Goal: Task Accomplishment & Management: Complete application form

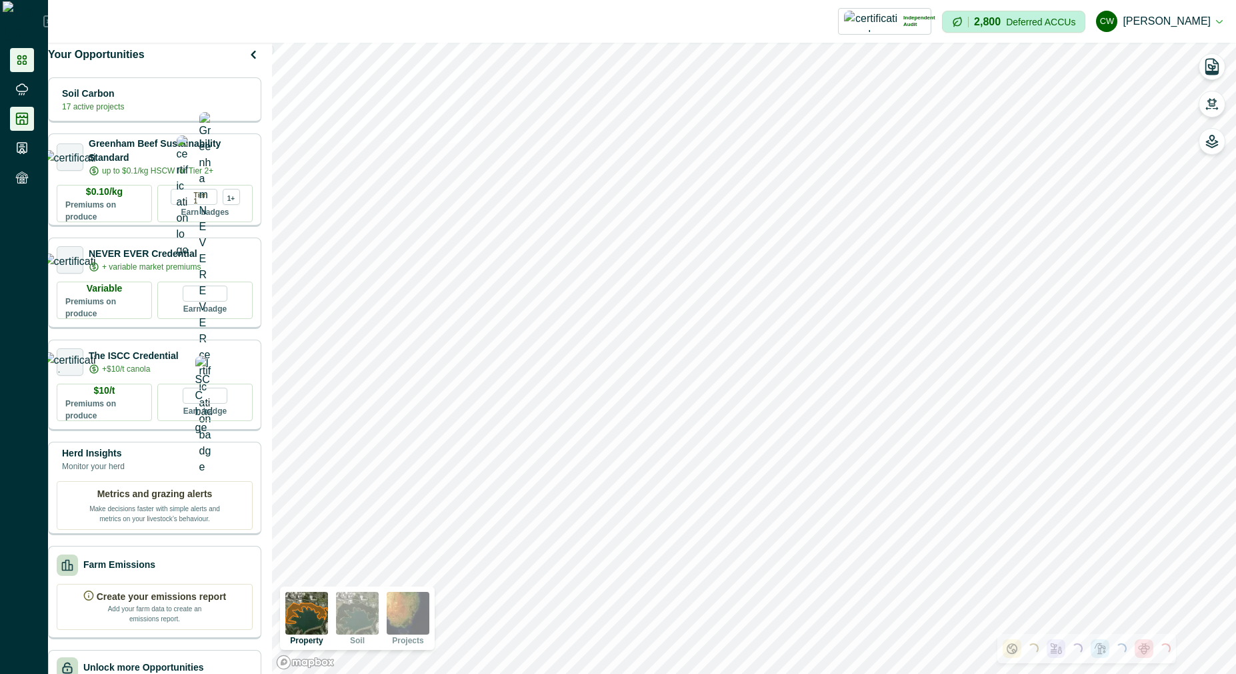
click at [17, 112] on icon at bounding box center [21, 118] width 13 height 13
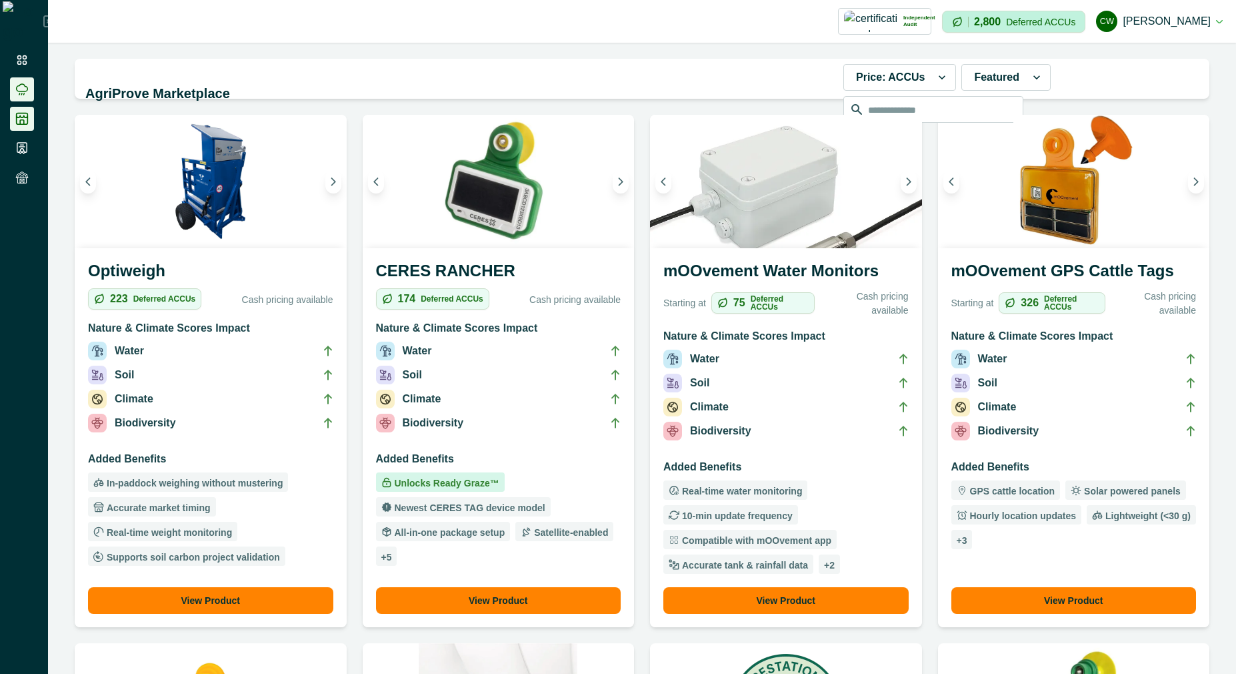
click at [29, 86] on li at bounding box center [22, 89] width 24 height 24
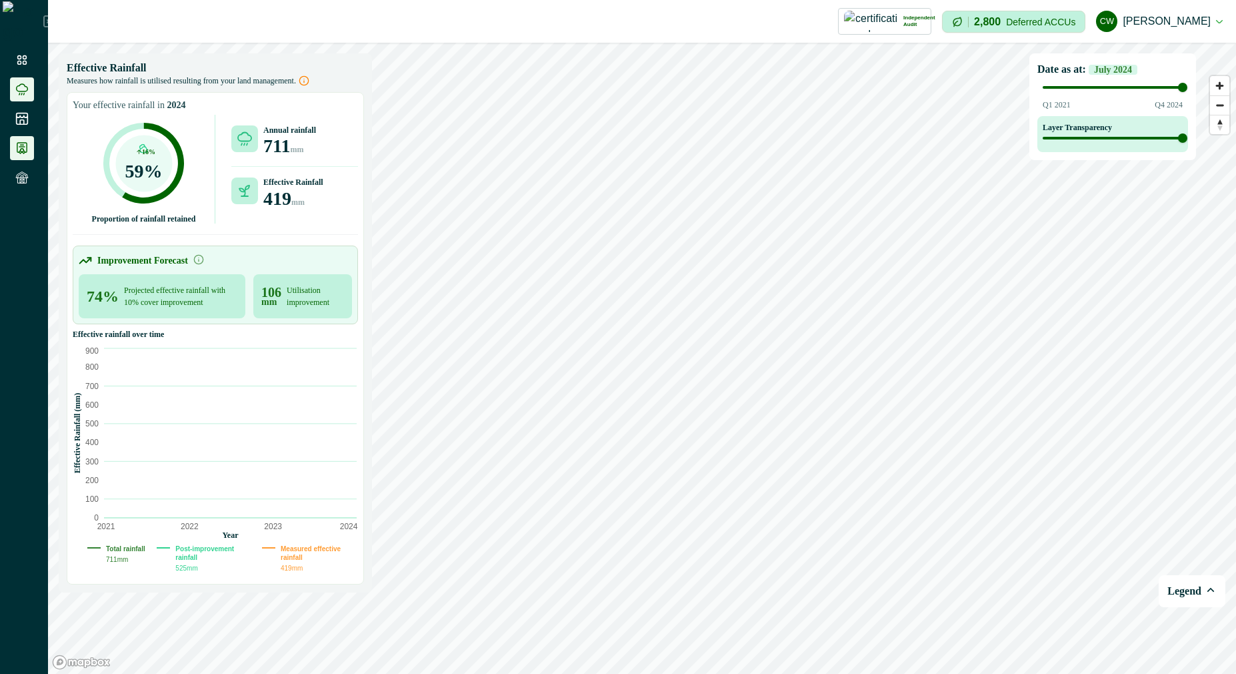
click at [23, 148] on icon at bounding box center [21, 147] width 13 height 13
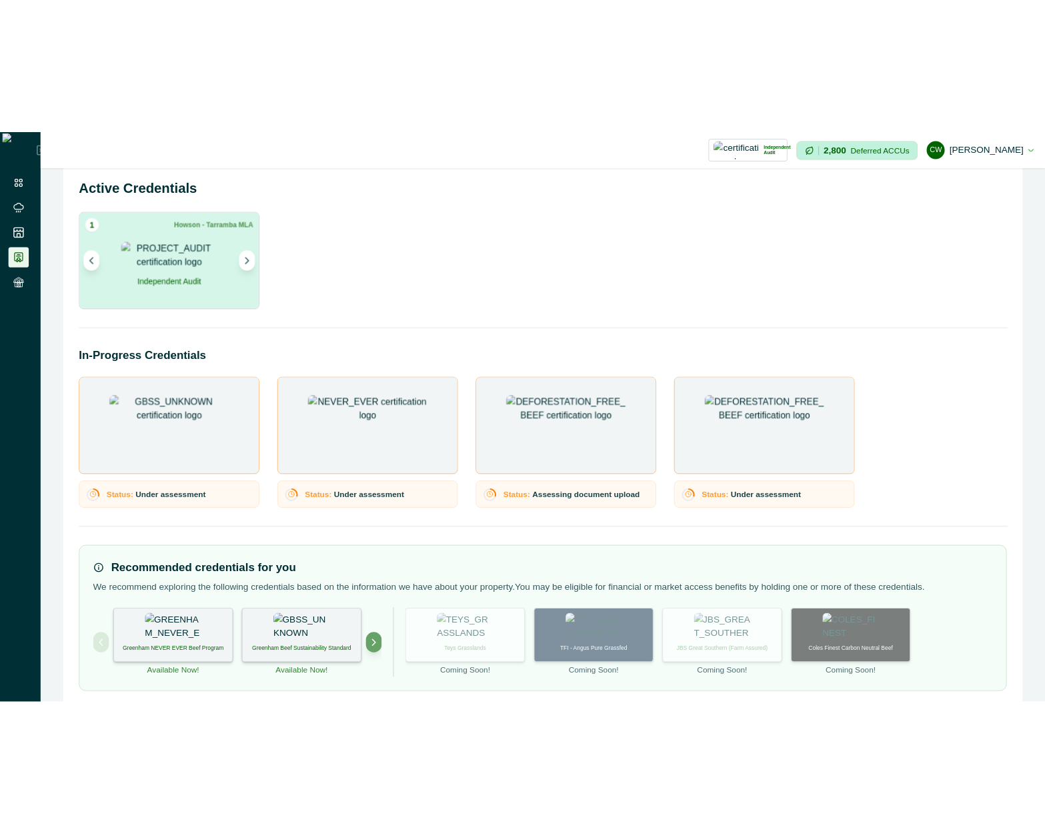
scroll to position [45, 0]
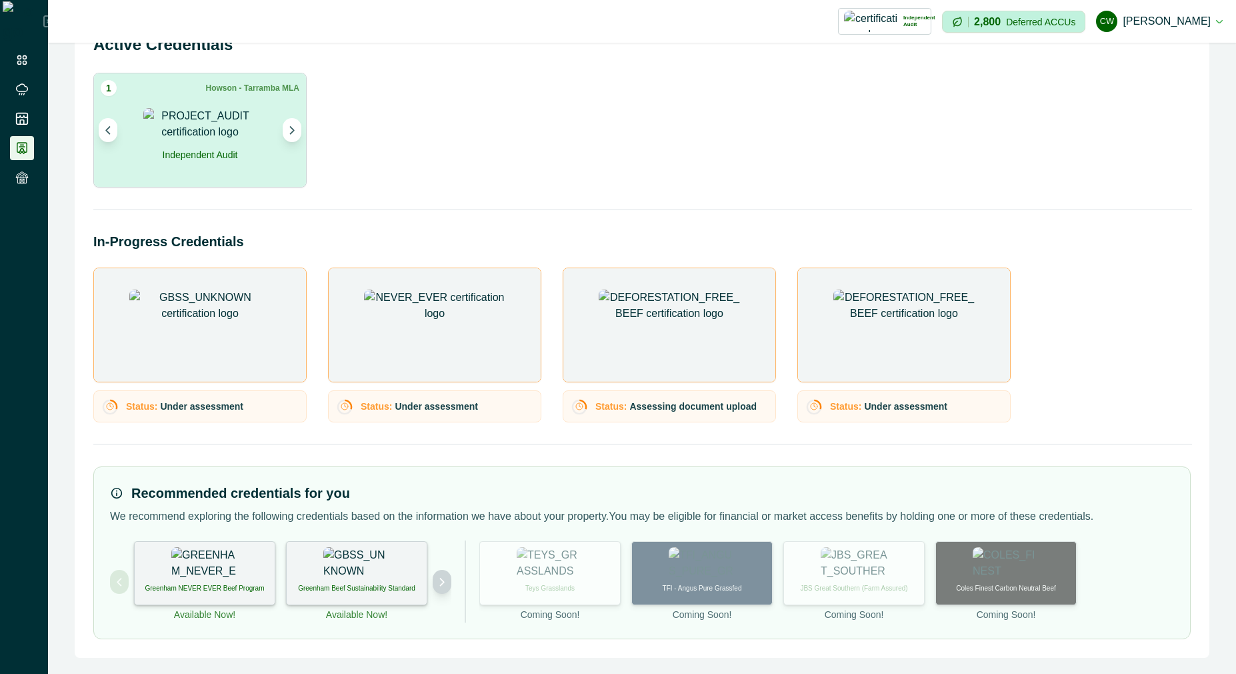
click at [439, 586] on button "Next project" at bounding box center [442, 582] width 19 height 24
click at [397, 577] on div "Deforestation-free Beef" at bounding box center [356, 573] width 141 height 64
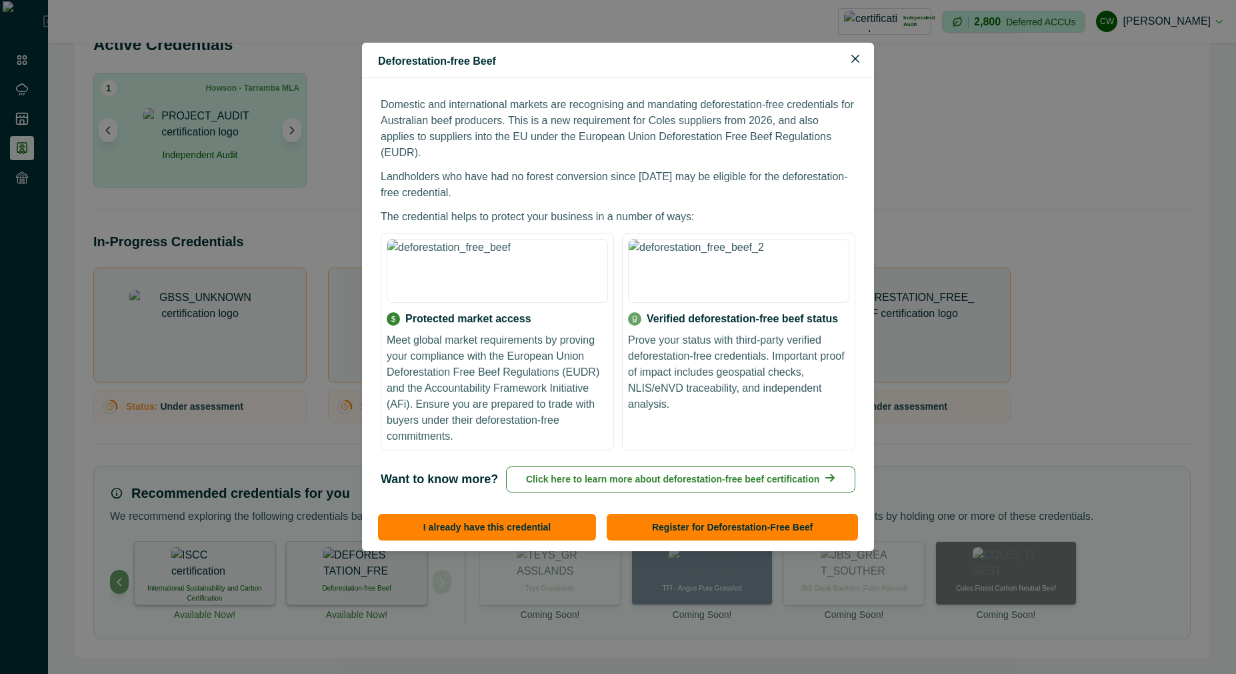
scroll to position [0, 0]
click at [467, 311] on div "Protected market access Meet global market requirements by proving your complia…" at bounding box center [497, 377] width 221 height 133
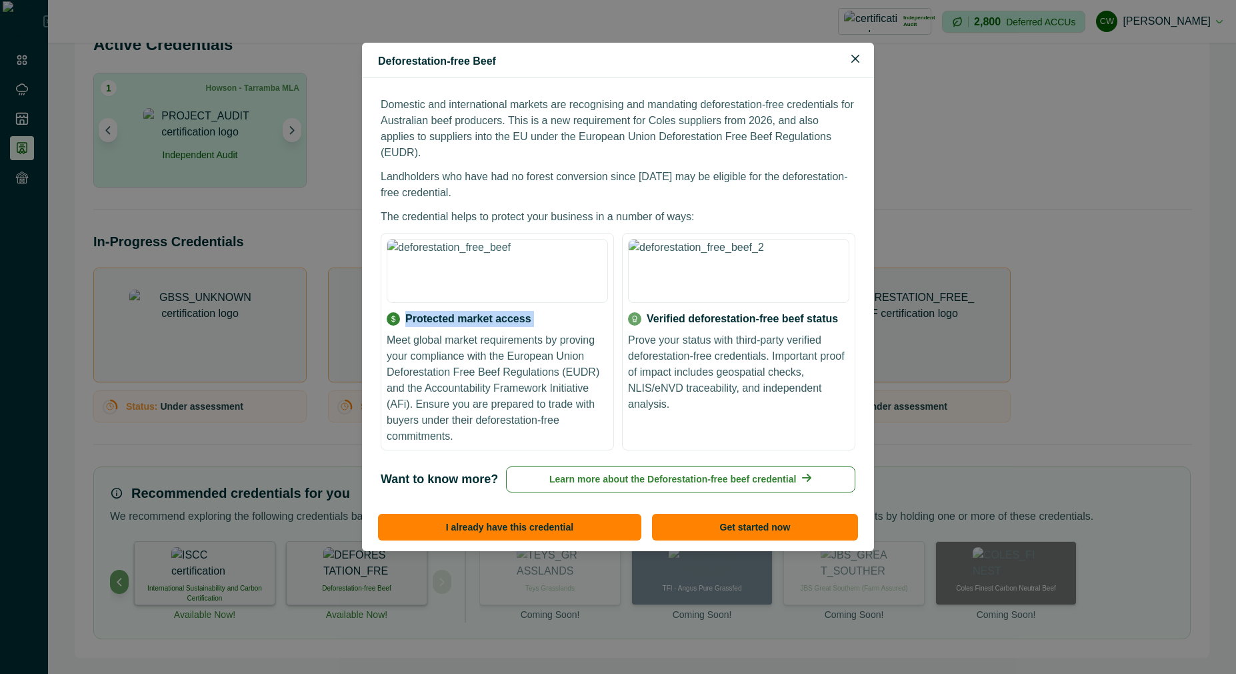
click at [467, 311] on div "Protected market access Meet global market requirements by proving your complia…" at bounding box center [497, 377] width 221 height 133
click at [488, 359] on p "Meet global market requirements by proving your compliance with the European Un…" at bounding box center [497, 388] width 221 height 112
click at [495, 169] on p "Landholders who have had no forest conversion since [DATE] may be eligible for …" at bounding box center [618, 185] width 475 height 32
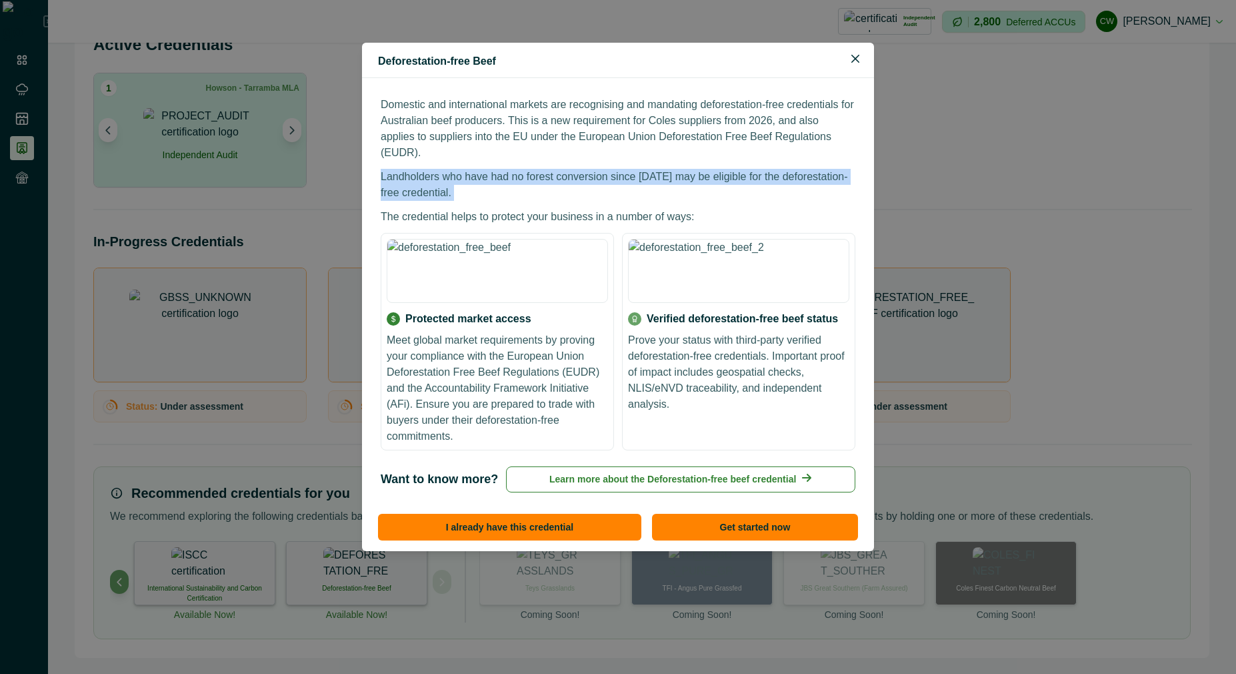
click at [495, 169] on p "Landholders who have had no forest conversion since [DATE] may be eligible for …" at bounding box center [618, 185] width 475 height 32
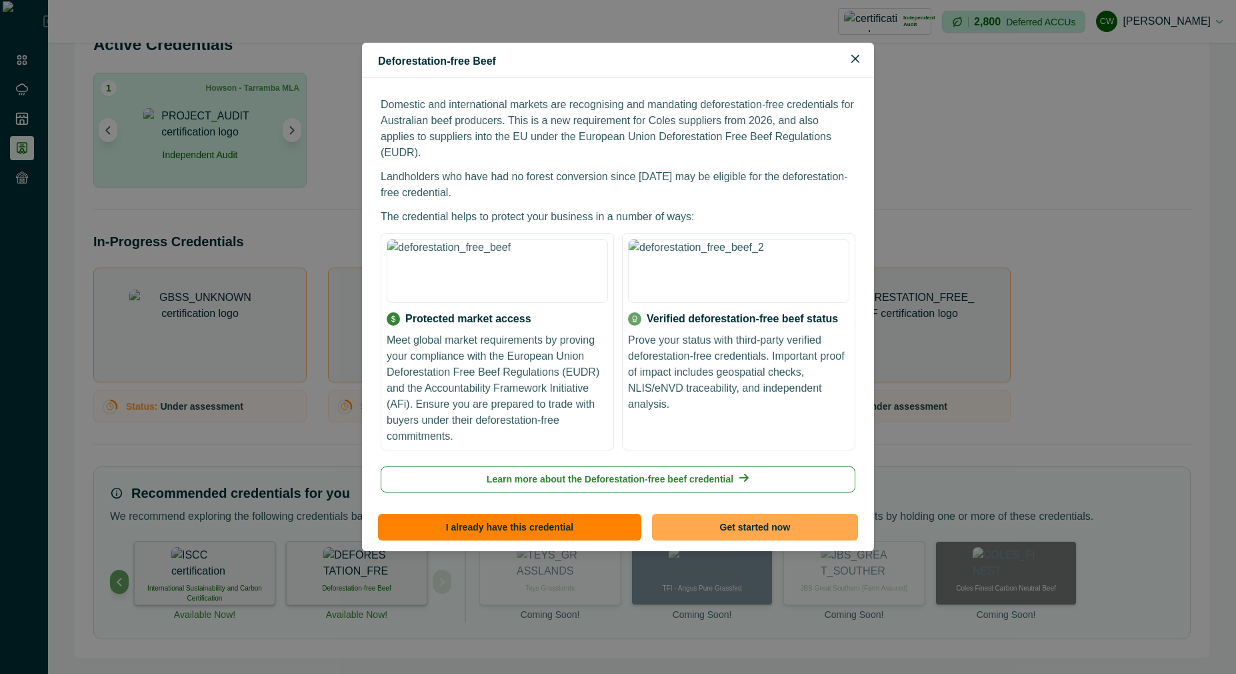
click at [718, 520] on button "Get started now" at bounding box center [755, 526] width 206 height 27
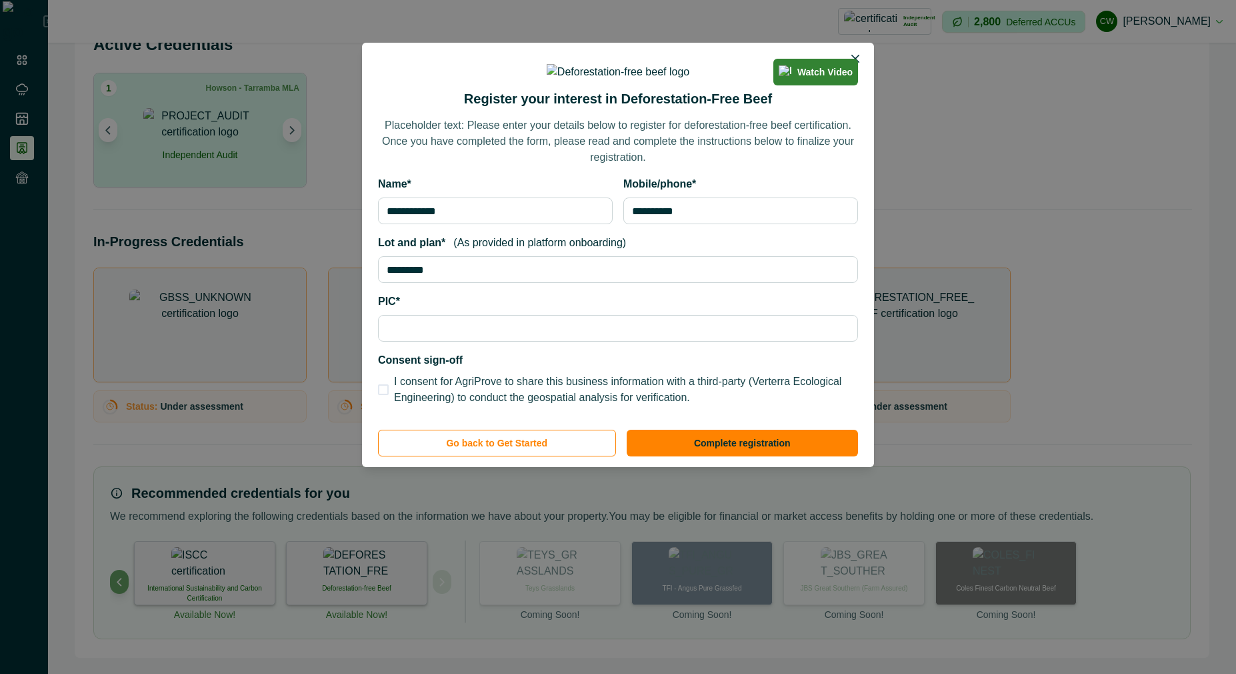
scroll to position [362, 0]
click at [529, 456] on button "Go back to Get Started" at bounding box center [497, 442] width 238 height 27
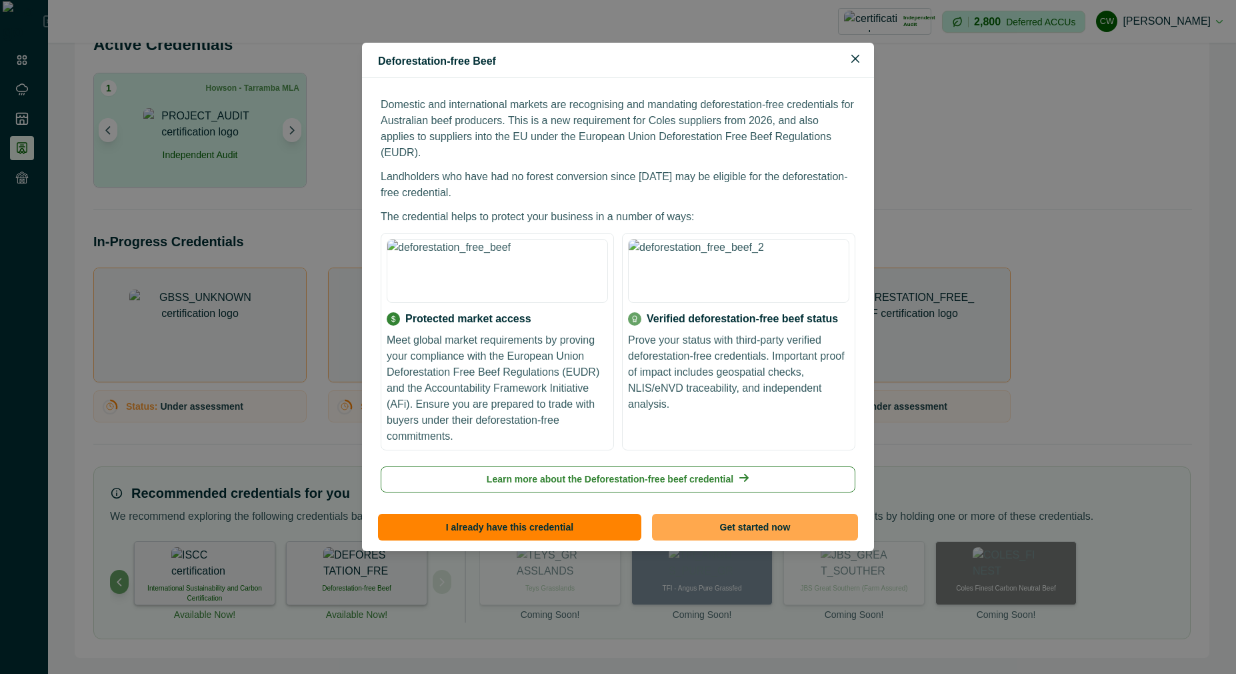
click at [722, 513] on button "Get started now" at bounding box center [755, 526] width 206 height 27
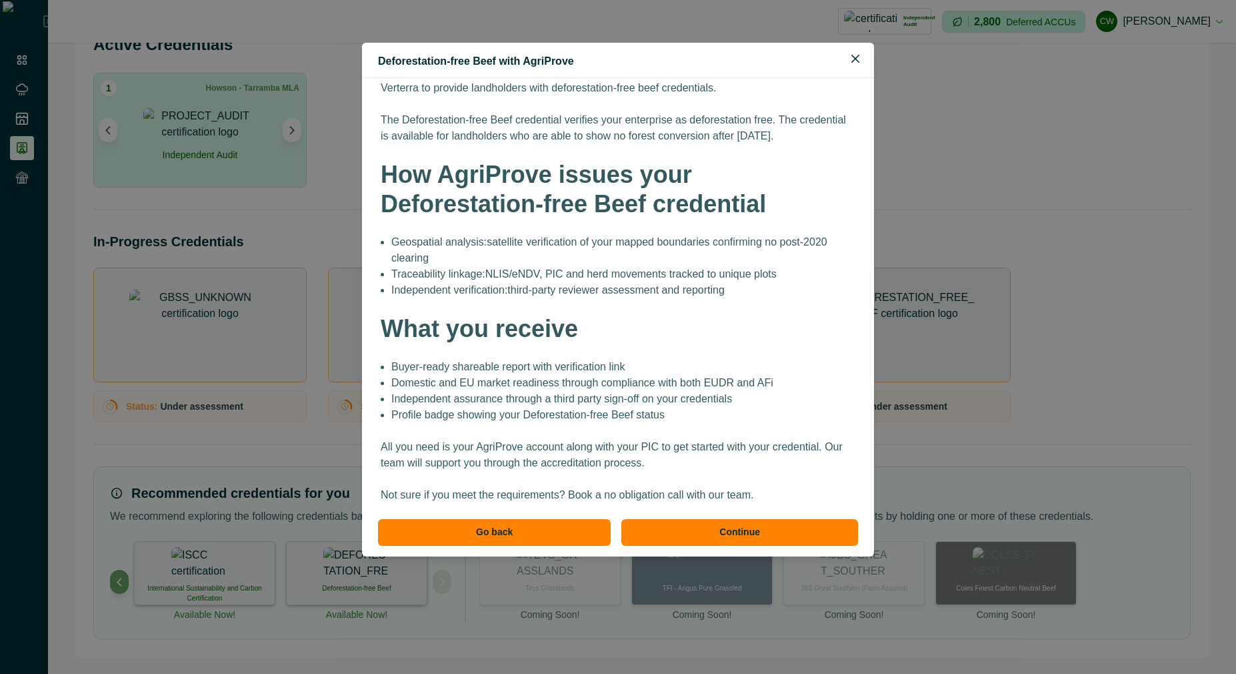
scroll to position [111, 0]
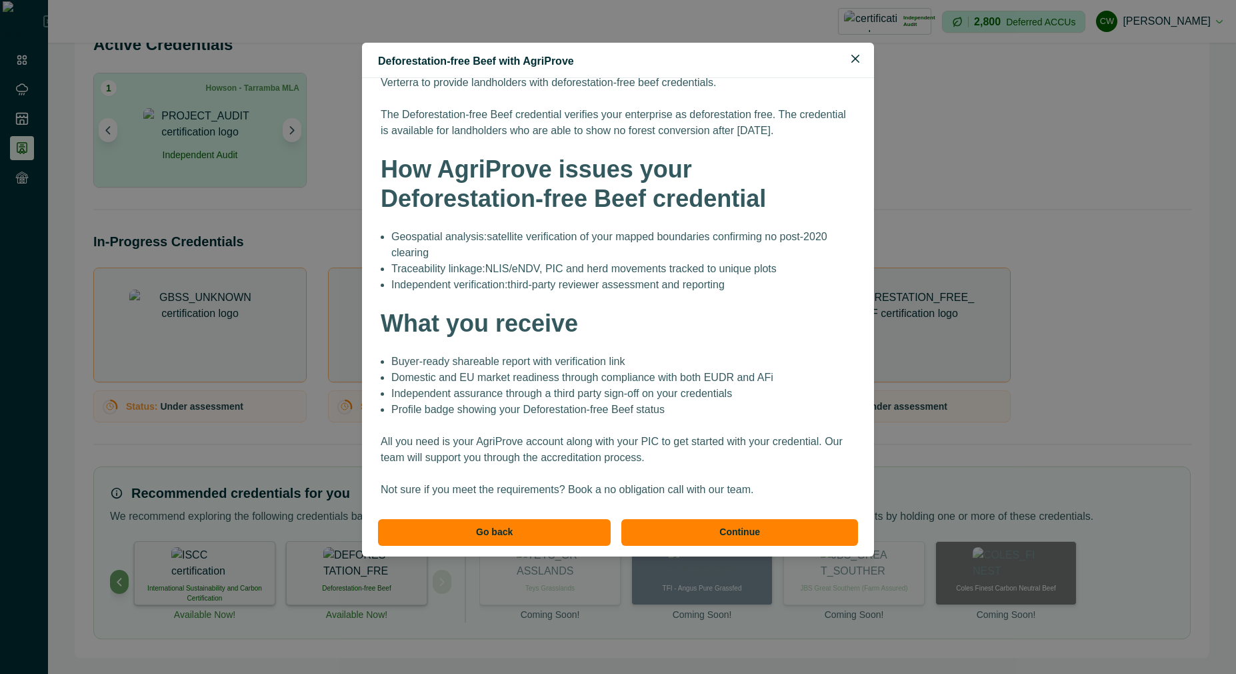
click at [529, 272] on p "Traceability linkage: NLIS/eNDV, PIC and herd movements tracked to unique plots" at bounding box center [623, 269] width 464 height 16
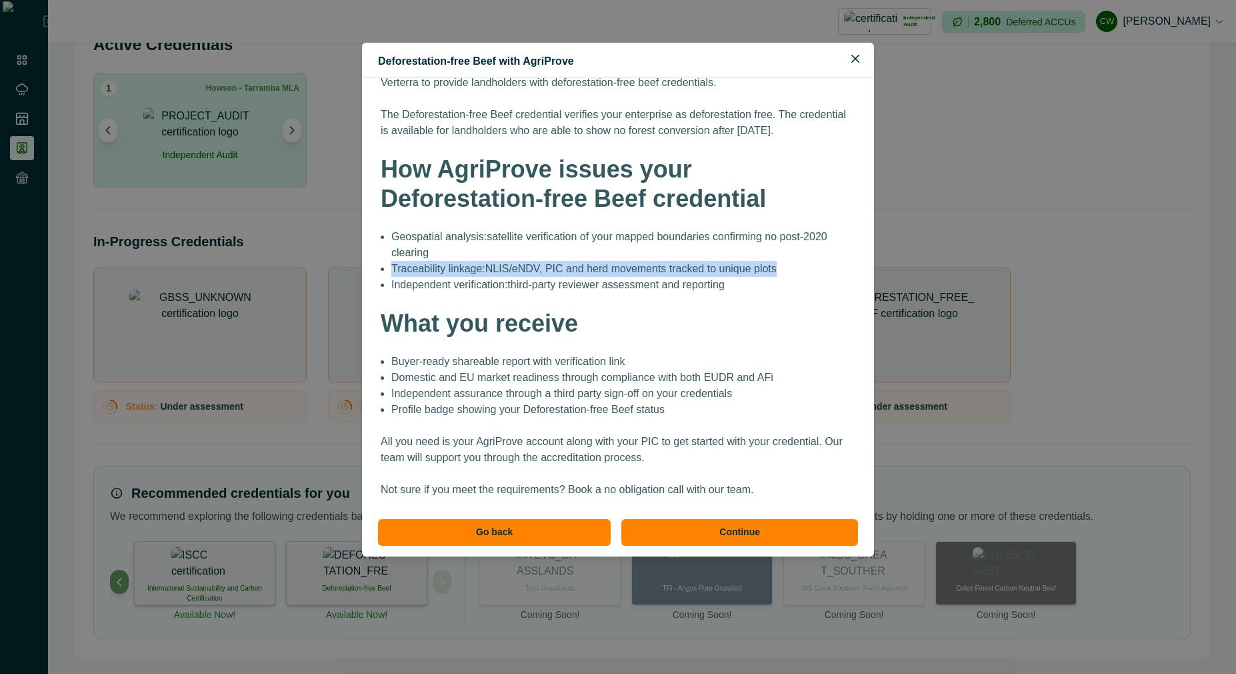
click at [529, 272] on p "Traceability linkage: NLIS/eNDV, PIC and herd movements tracked to unique plots" at bounding box center [623, 269] width 464 height 16
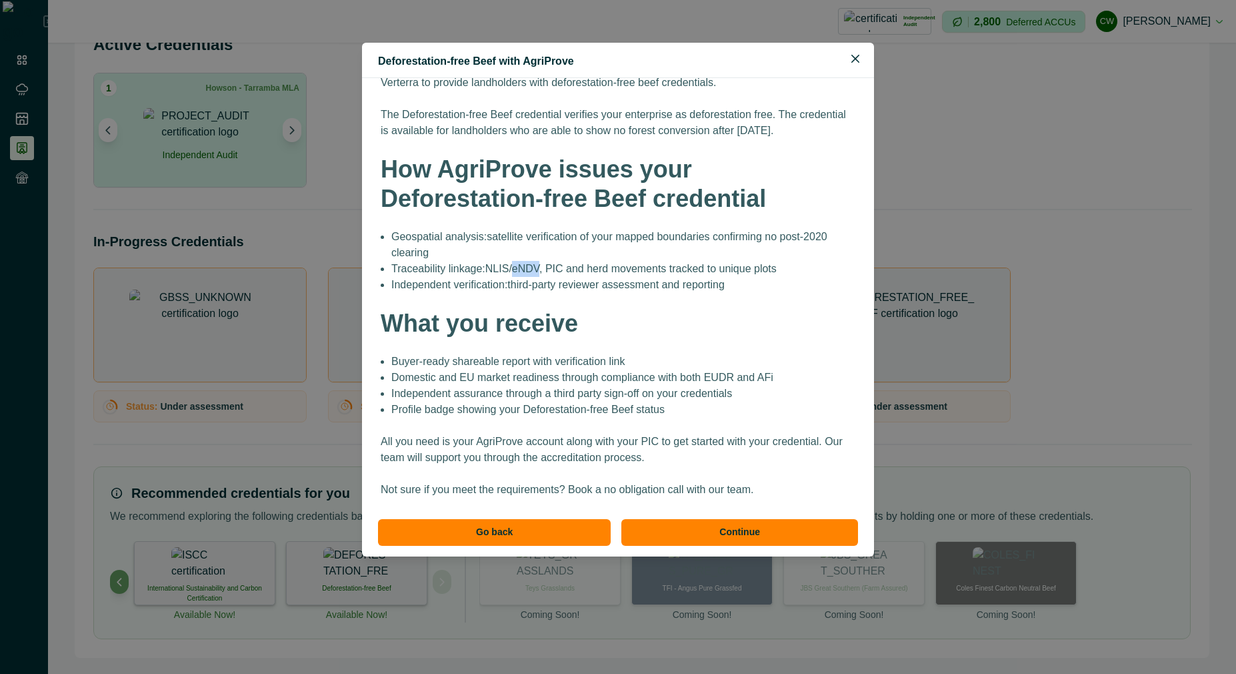
click at [529, 272] on p "Traceability linkage: NLIS/eNDV, PIC and herd movements tracked to unique plots" at bounding box center [623, 269] width 464 height 16
click at [285, 340] on div "Deforestation-free Beef with AgriProve Verify your enterprise as Deforestation-…" at bounding box center [618, 337] width 1236 height 674
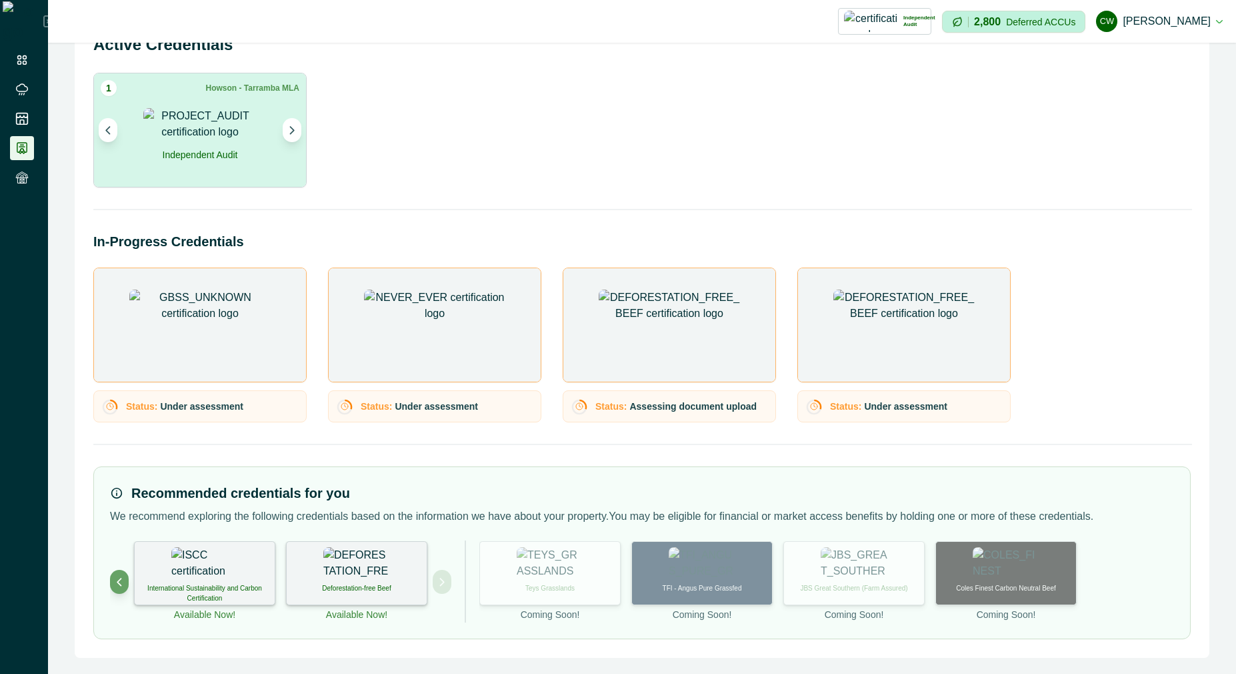
click at [363, 575] on img at bounding box center [356, 563] width 67 height 33
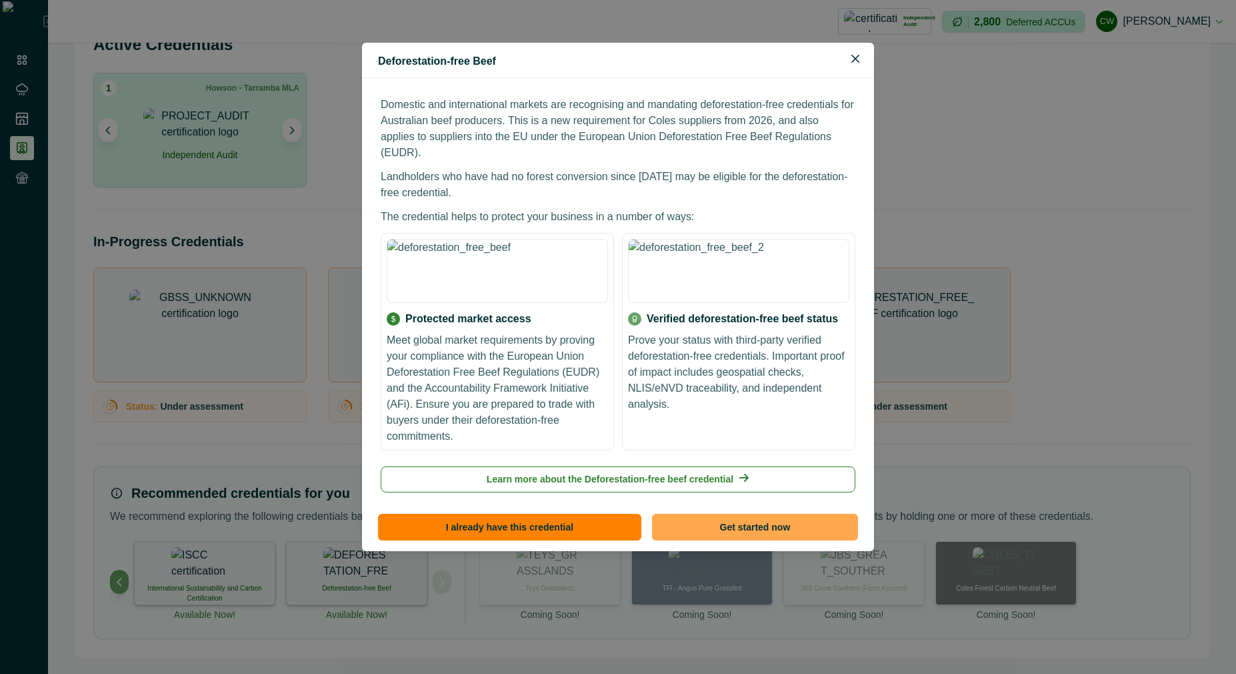
click at [727, 513] on button "Get started now" at bounding box center [755, 526] width 206 height 27
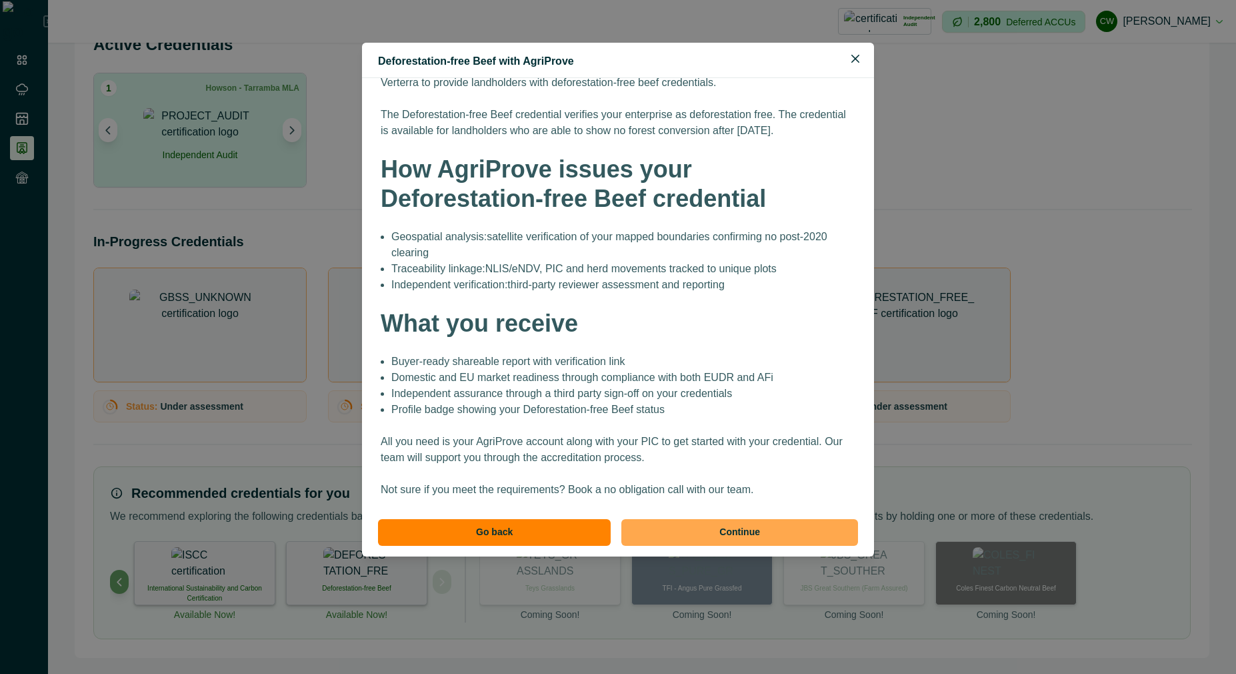
click at [722, 537] on button "Continue" at bounding box center [740, 532] width 237 height 27
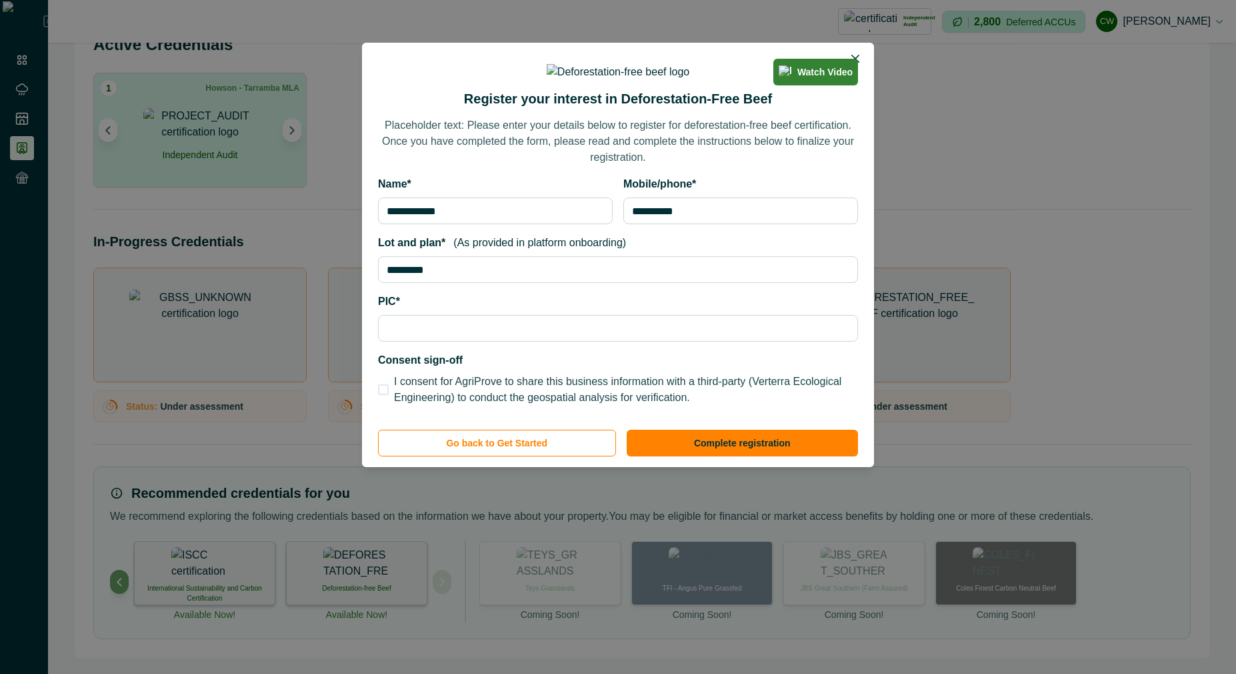
scroll to position [362, 0]
click at [579, 309] on label "PIC*" at bounding box center [614, 301] width 472 height 16
click at [579, 341] on input "PIC*" at bounding box center [618, 328] width 480 height 27
click at [577, 341] on input "PIC*" at bounding box center [618, 328] width 480 height 27
drag, startPoint x: 525, startPoint y: 432, endPoint x: 675, endPoint y: 489, distance: 159.8
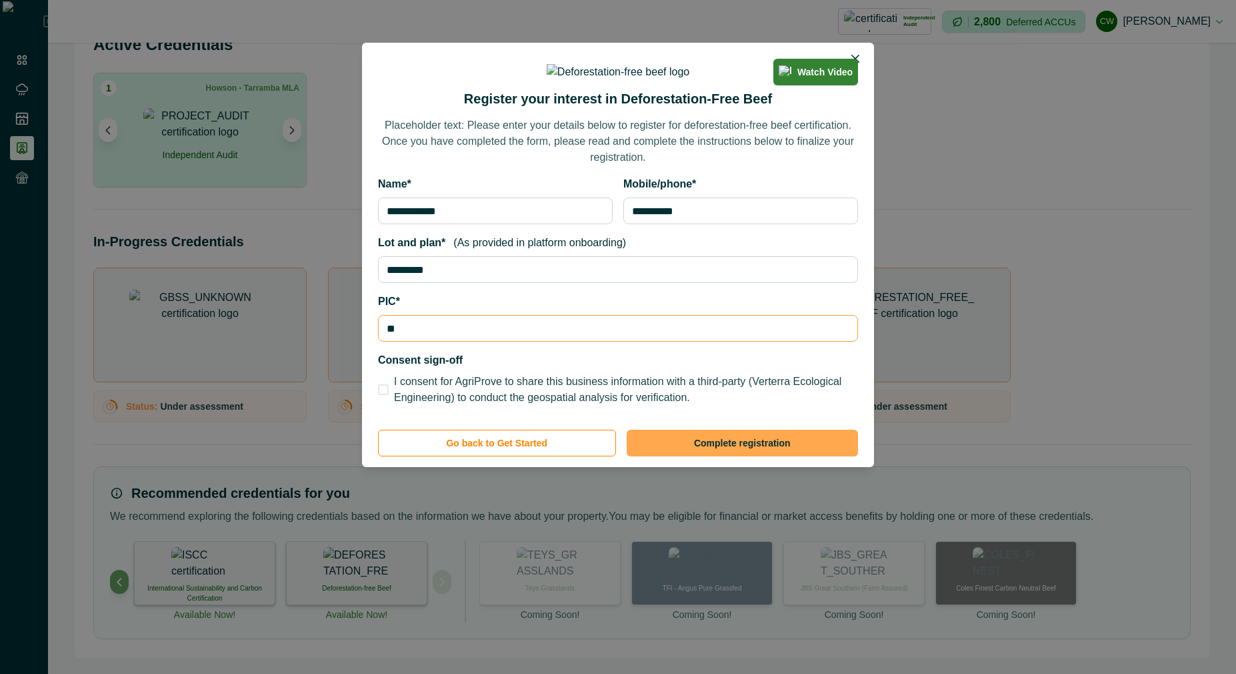
click at [528, 405] on span "I consent for AgriProve to share this business information with a third-party (…" at bounding box center [626, 389] width 464 height 32
type input "**"
click at [686, 456] on button "Complete registration" at bounding box center [743, 442] width 232 height 27
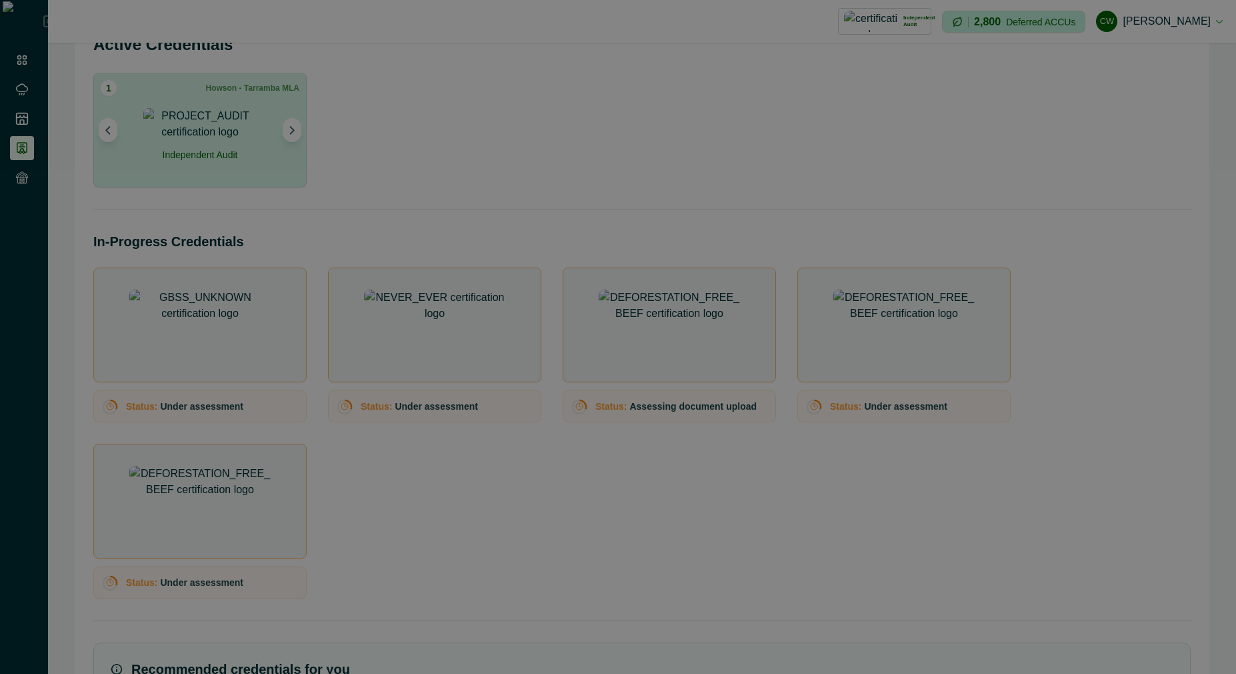
click at [669, 484] on div at bounding box center [618, 337] width 1236 height 674
click at [571, 150] on div at bounding box center [618, 337] width 1236 height 674
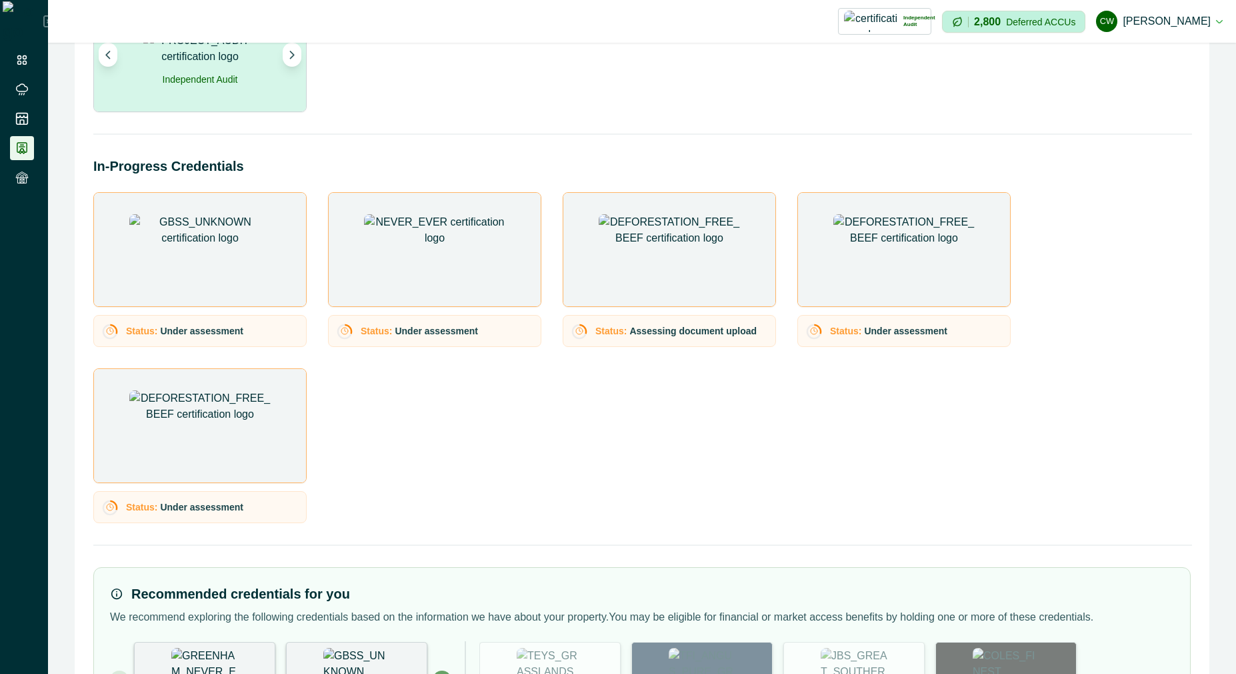
scroll to position [221, 0]
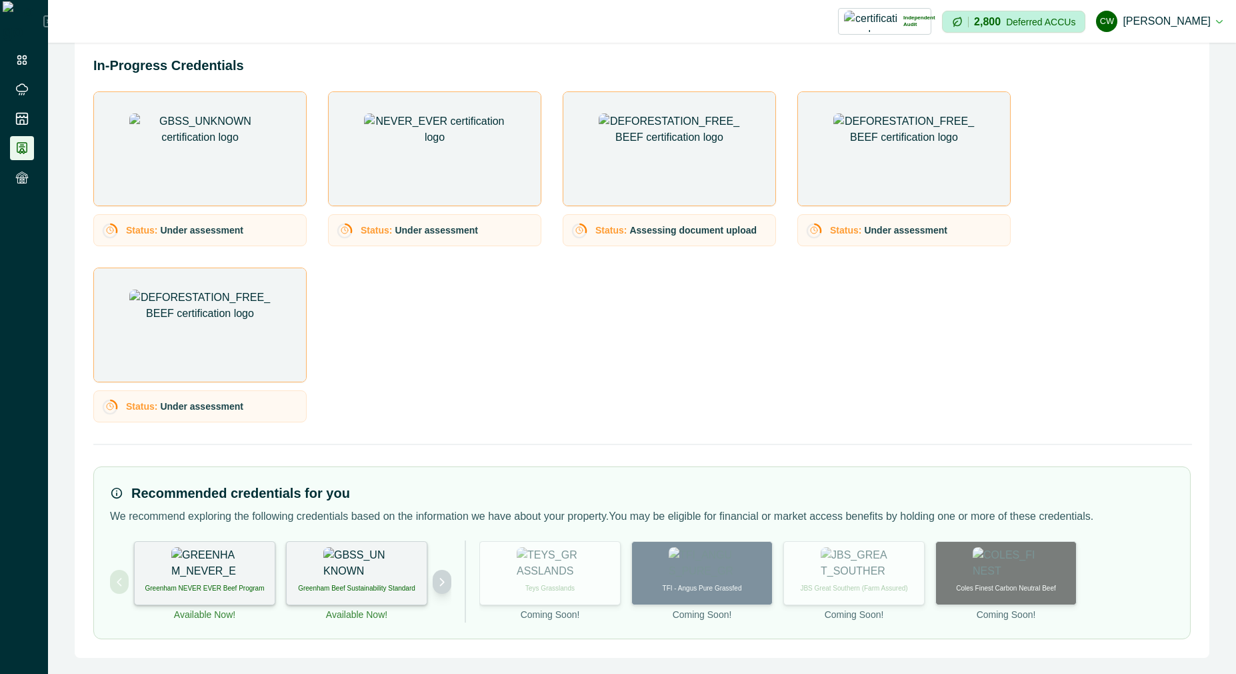
click at [433, 581] on button "Next project" at bounding box center [442, 582] width 19 height 24
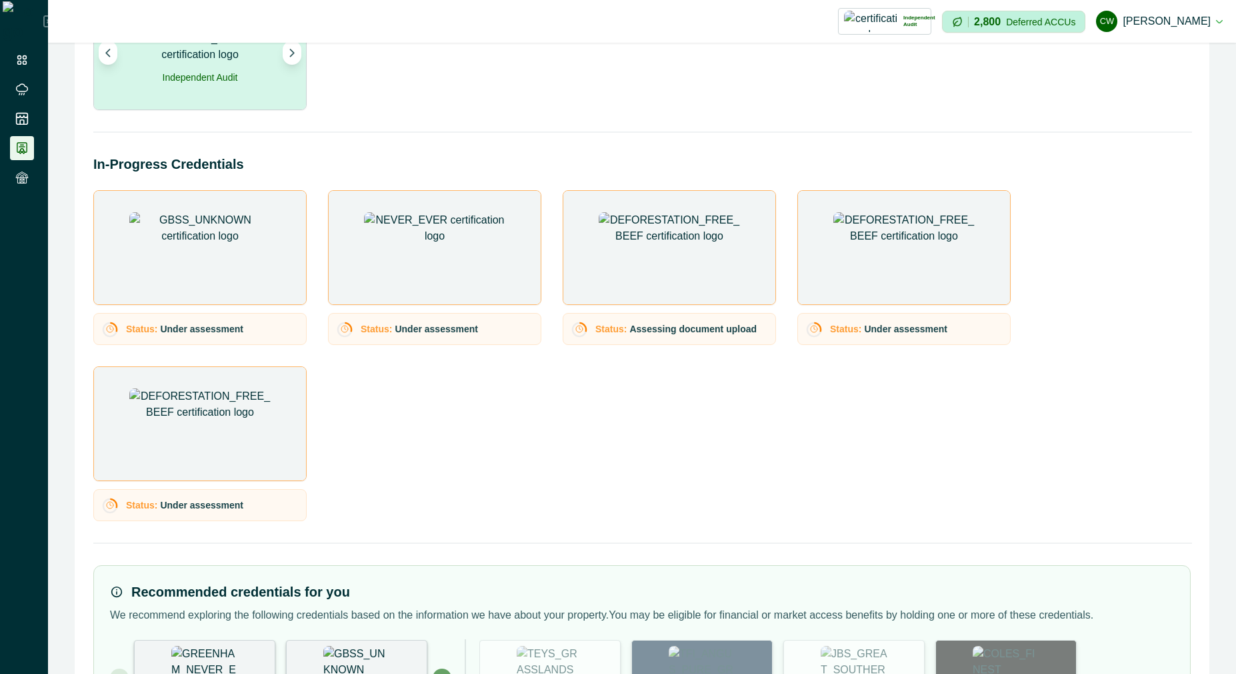
scroll to position [221, 0]
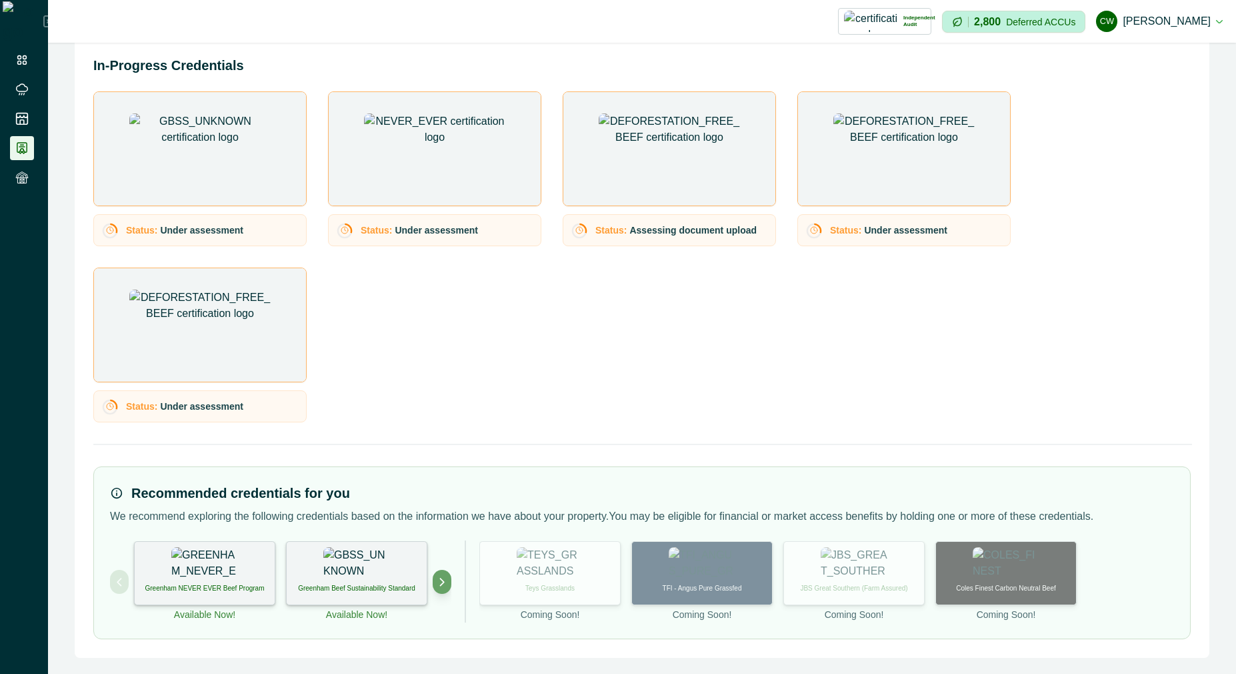
click at [356, 575] on img at bounding box center [356, 563] width 67 height 33
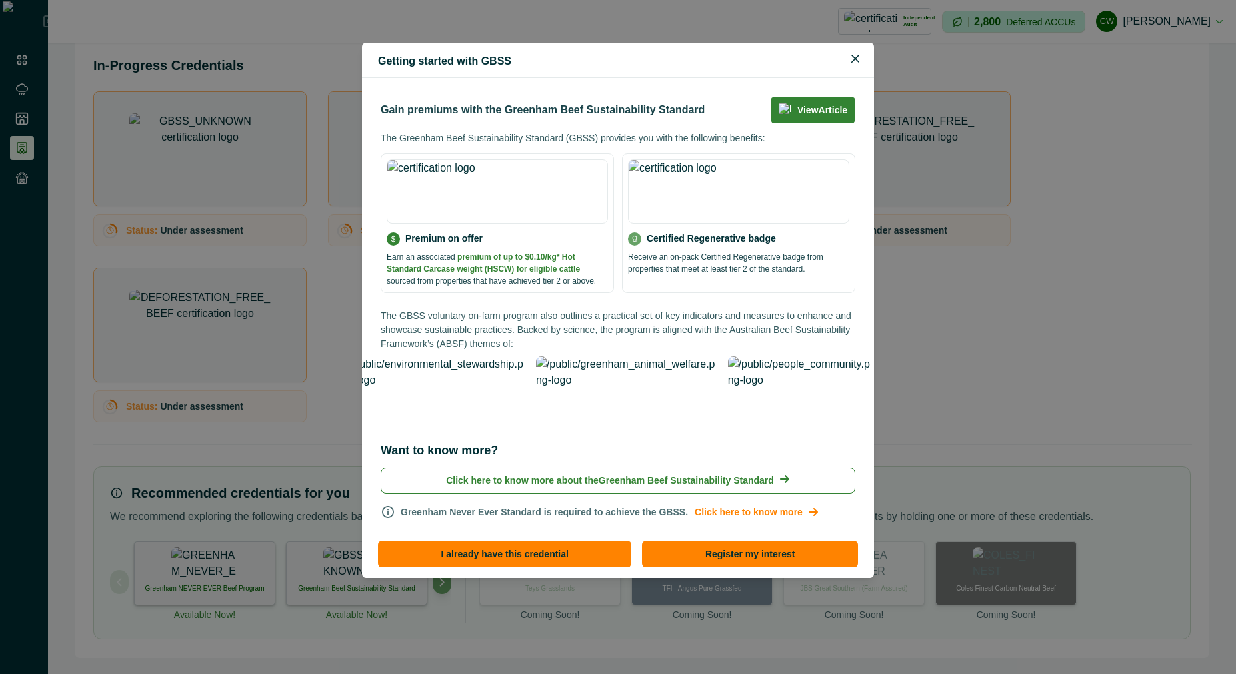
click at [1067, 437] on div "Getting started with GBSS Gain premiums with the Greenham Beef Sustainability S…" at bounding box center [618, 337] width 1236 height 674
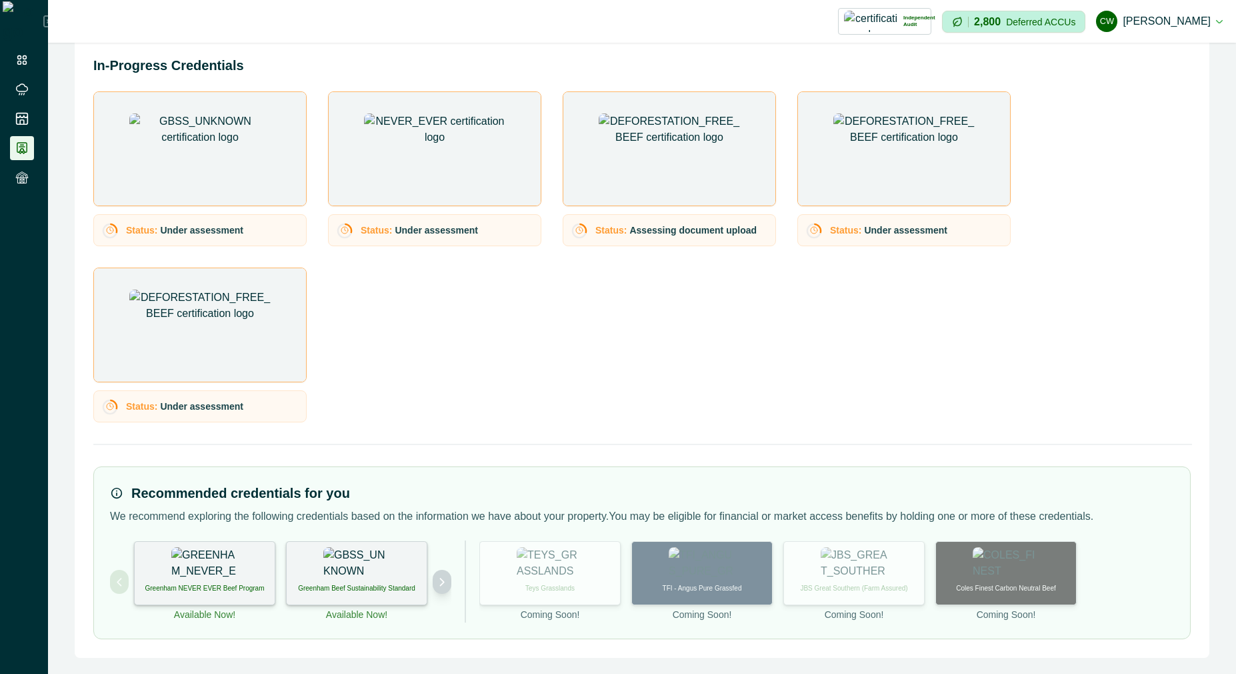
click at [439, 586] on button "Next project" at bounding box center [442, 582] width 19 height 24
click at [443, 579] on icon "Next project" at bounding box center [441, 581] width 9 height 9
click at [390, 580] on div "Deforestation-free Beef" at bounding box center [356, 573] width 141 height 64
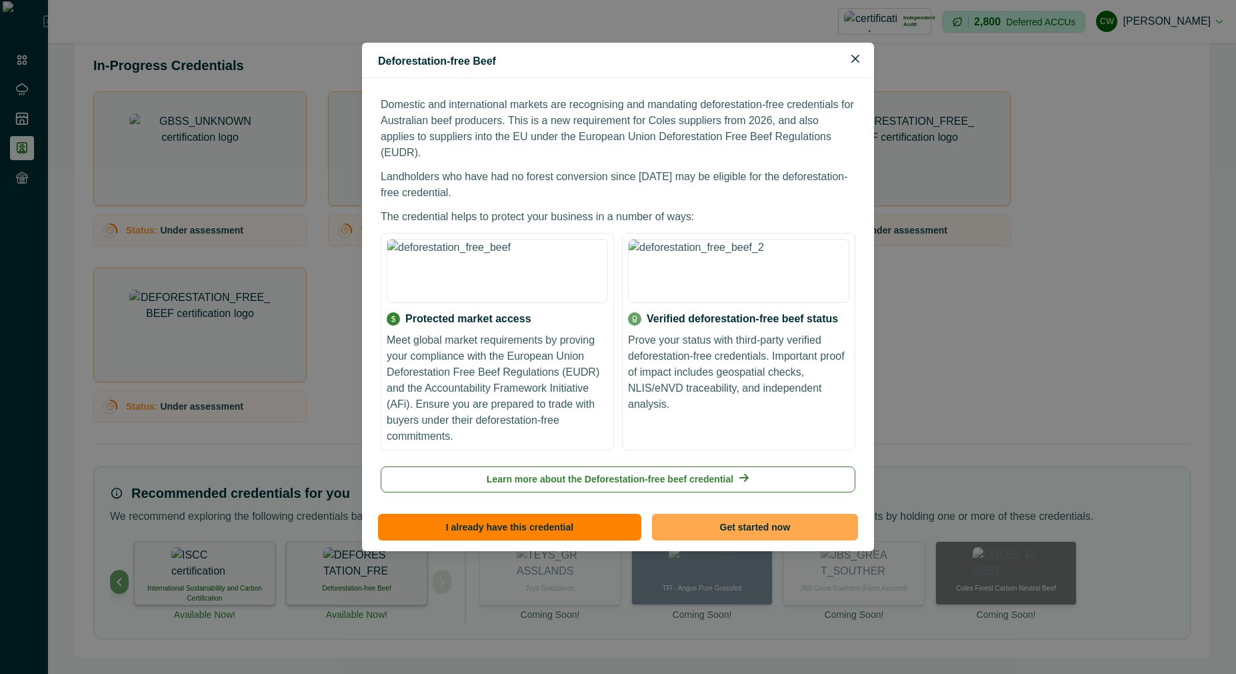
click at [748, 513] on button "Get started now" at bounding box center [755, 526] width 206 height 27
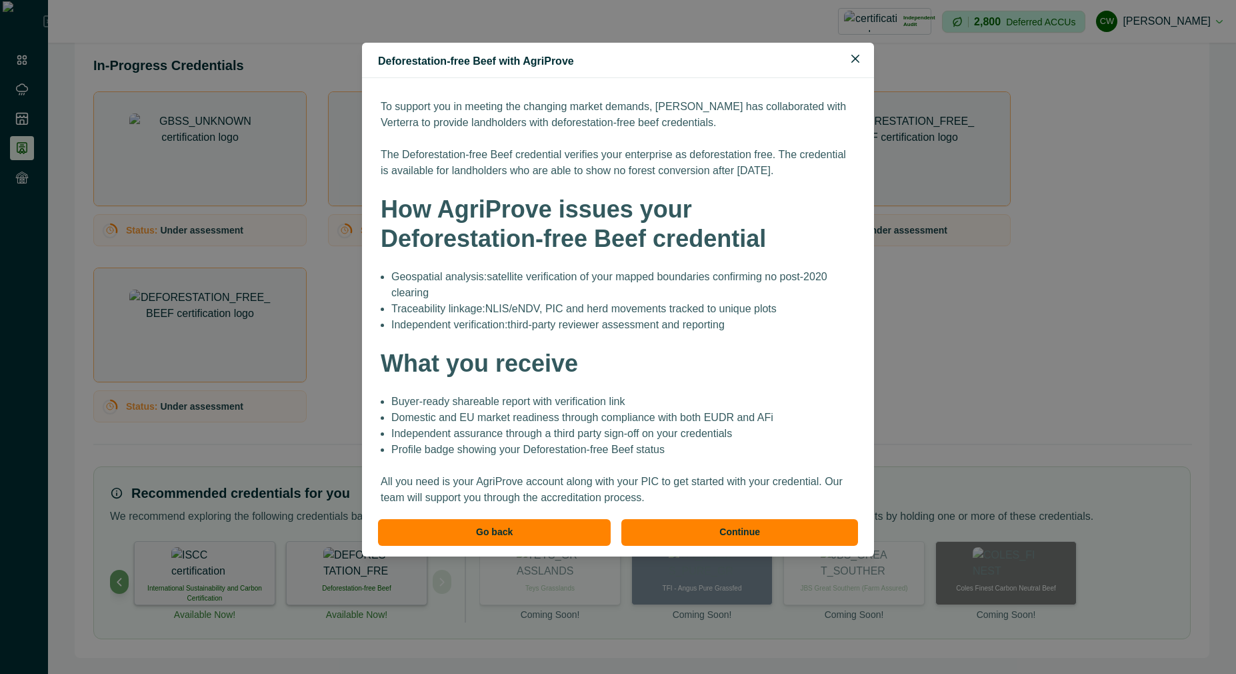
scroll to position [111, 0]
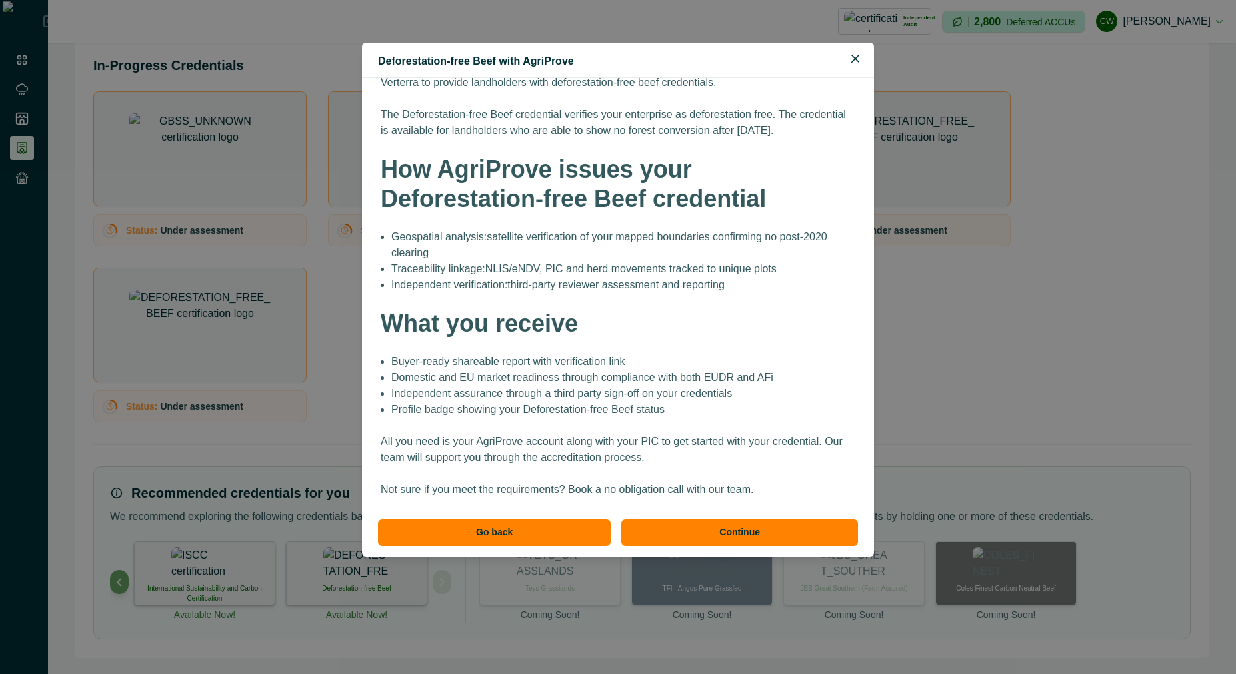
click at [682, 514] on div "Verify your enterprise as Deforestation-free Beef To support you in meeting the…" at bounding box center [618, 297] width 512 height 438
click at [684, 530] on button "Continue" at bounding box center [740, 532] width 237 height 27
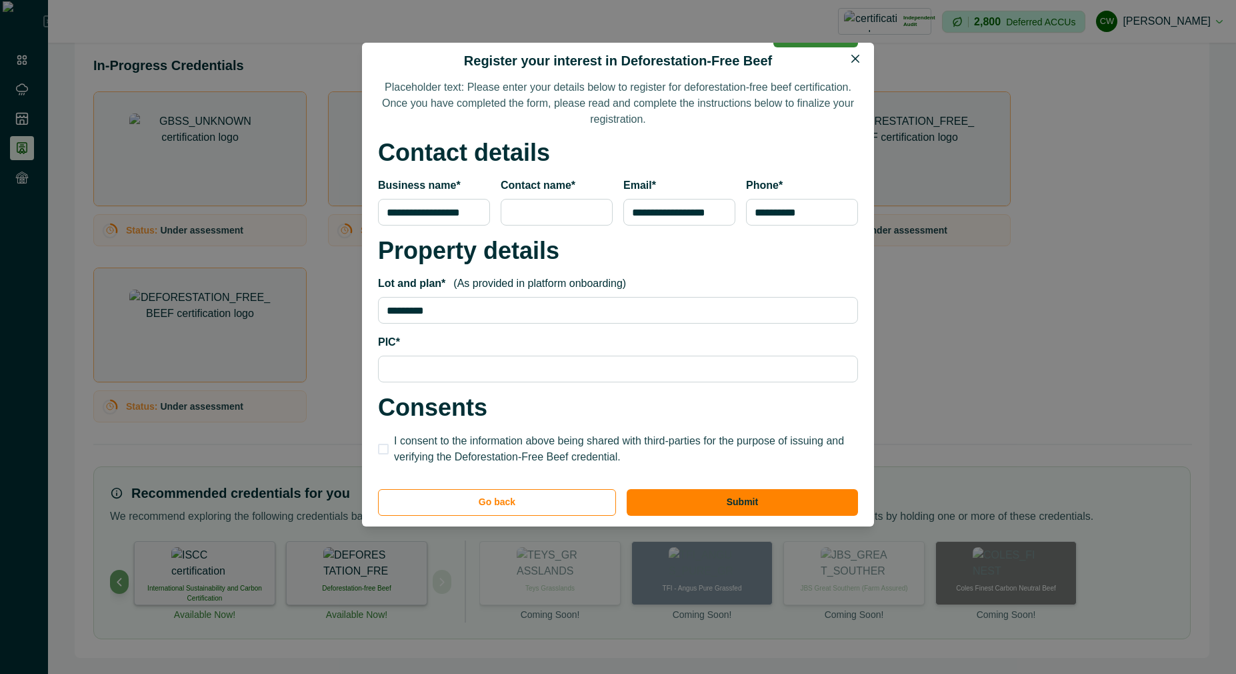
scroll to position [459, 0]
type input "*********"
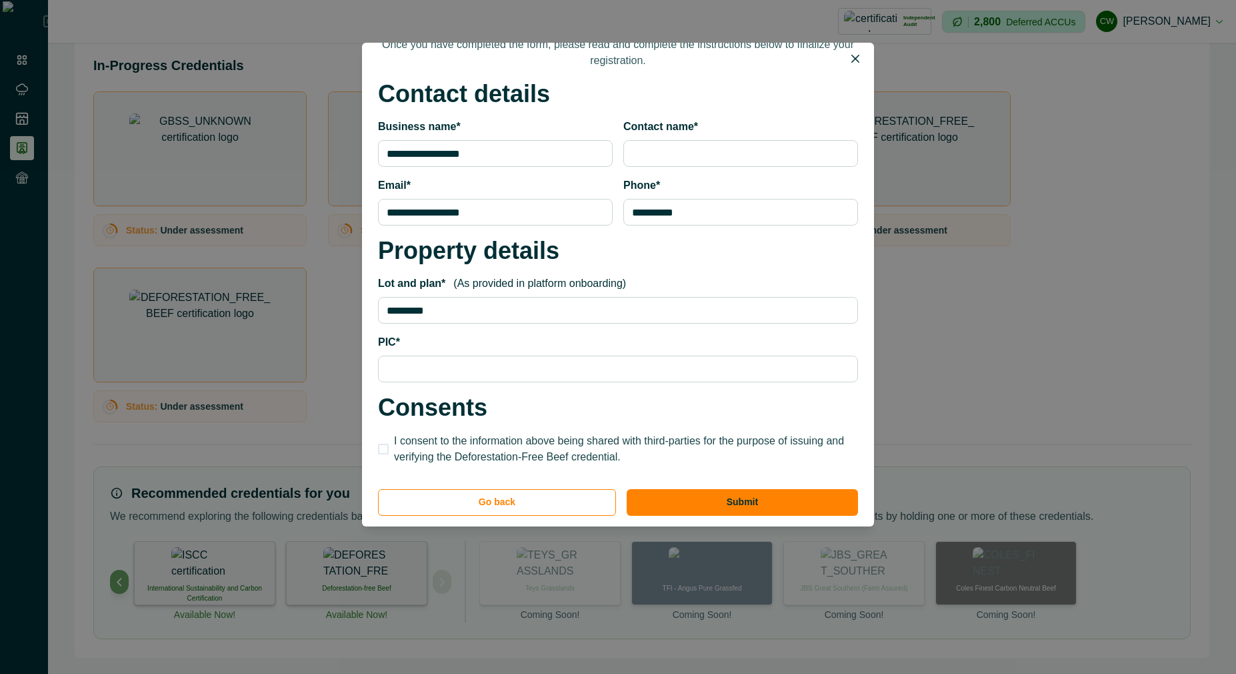
scroll to position [518, 0]
click at [677, 146] on input "Contact name*" at bounding box center [741, 153] width 235 height 27
click at [654, 151] on input "Contact name*" at bounding box center [741, 153] width 235 height 27
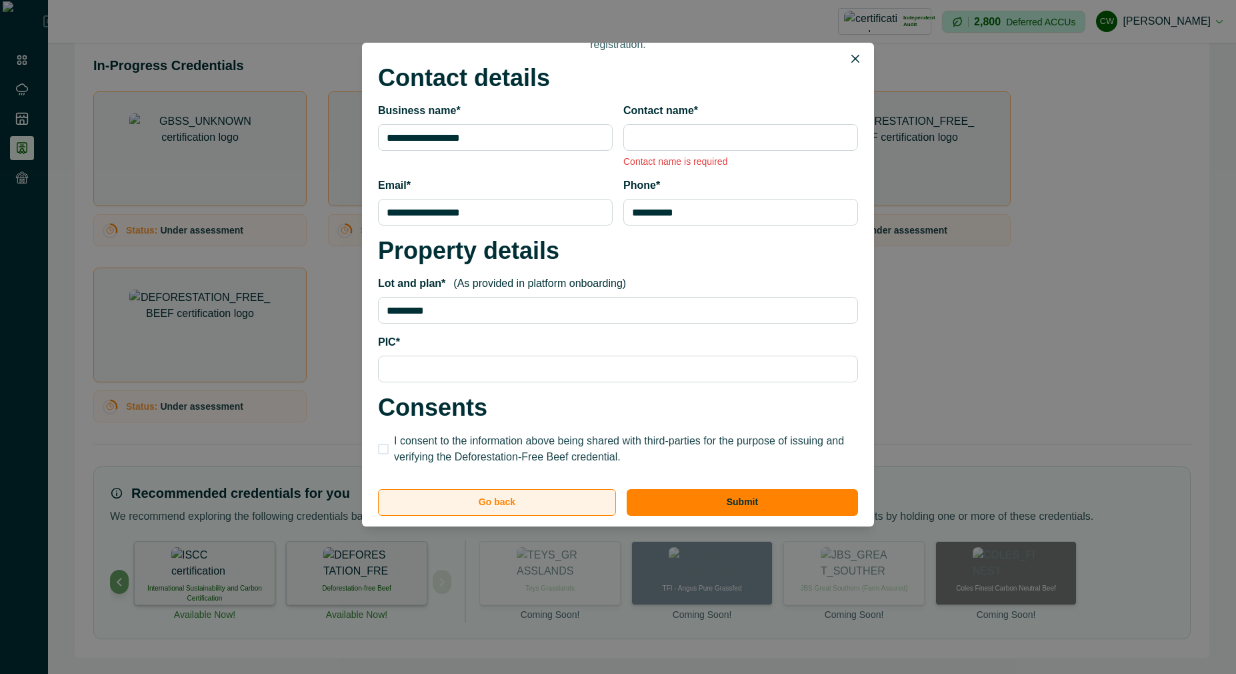
click at [550, 496] on button "Go back" at bounding box center [497, 502] width 238 height 27
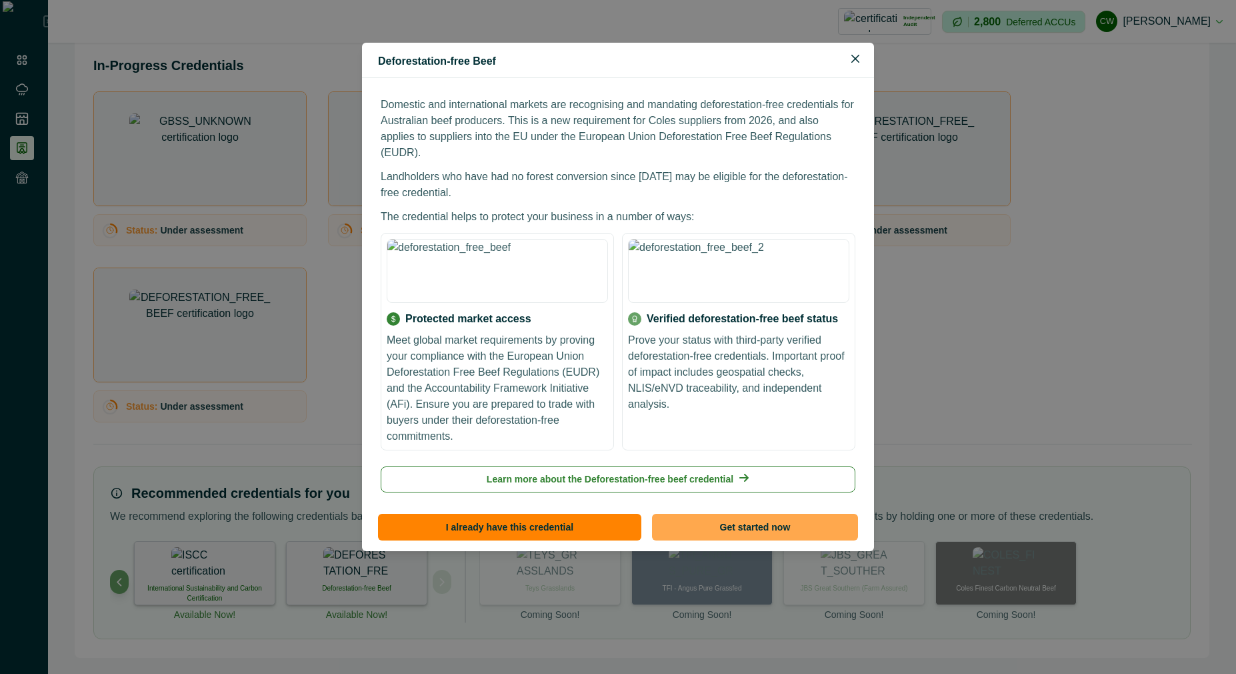
click at [775, 513] on button "Get started now" at bounding box center [755, 526] width 206 height 27
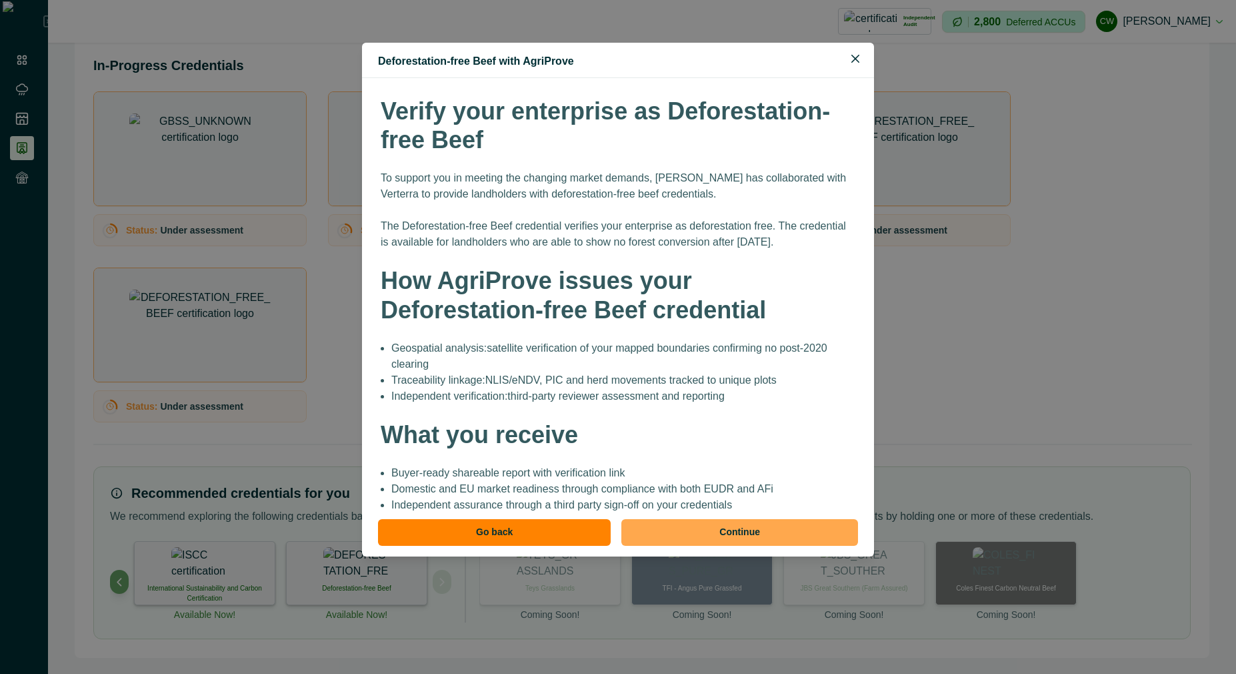
click at [722, 536] on button "Continue" at bounding box center [740, 532] width 237 height 27
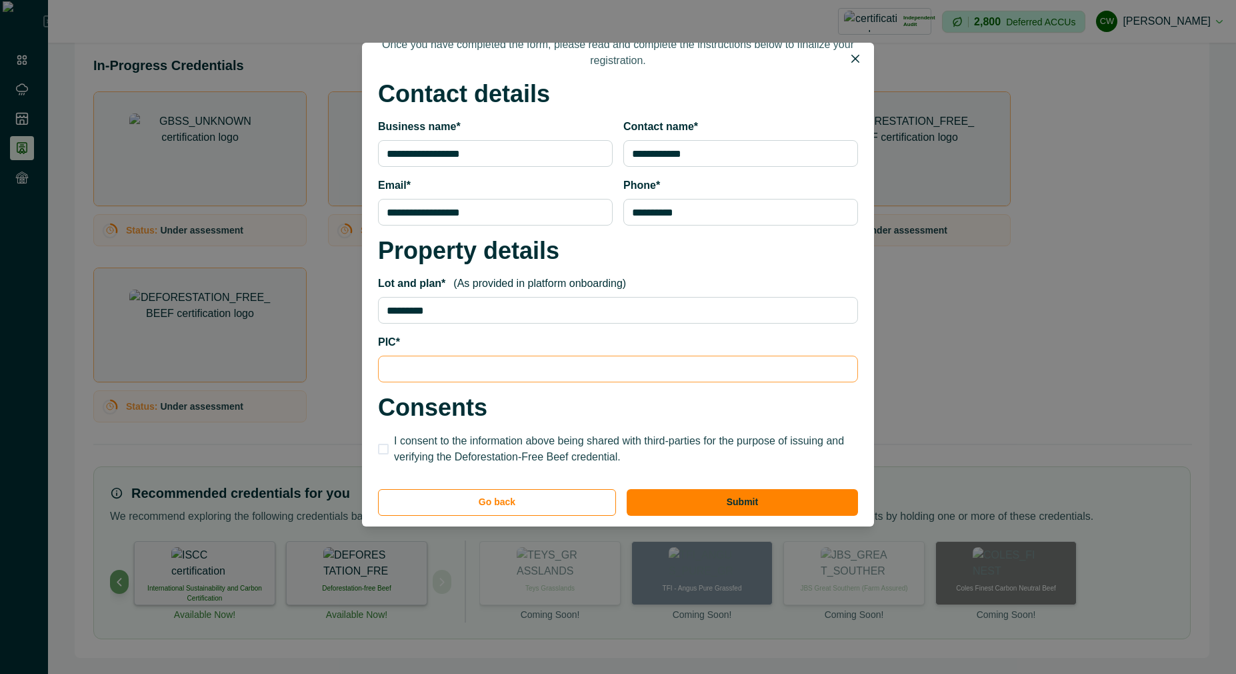
click at [446, 368] on input "PIC*" at bounding box center [618, 368] width 480 height 27
click at [435, 439] on span "I consent to the information above being shared with third-parties for the purp…" at bounding box center [626, 449] width 464 height 32
type input "**"
click at [719, 489] on button "Submit" at bounding box center [742, 502] width 231 height 27
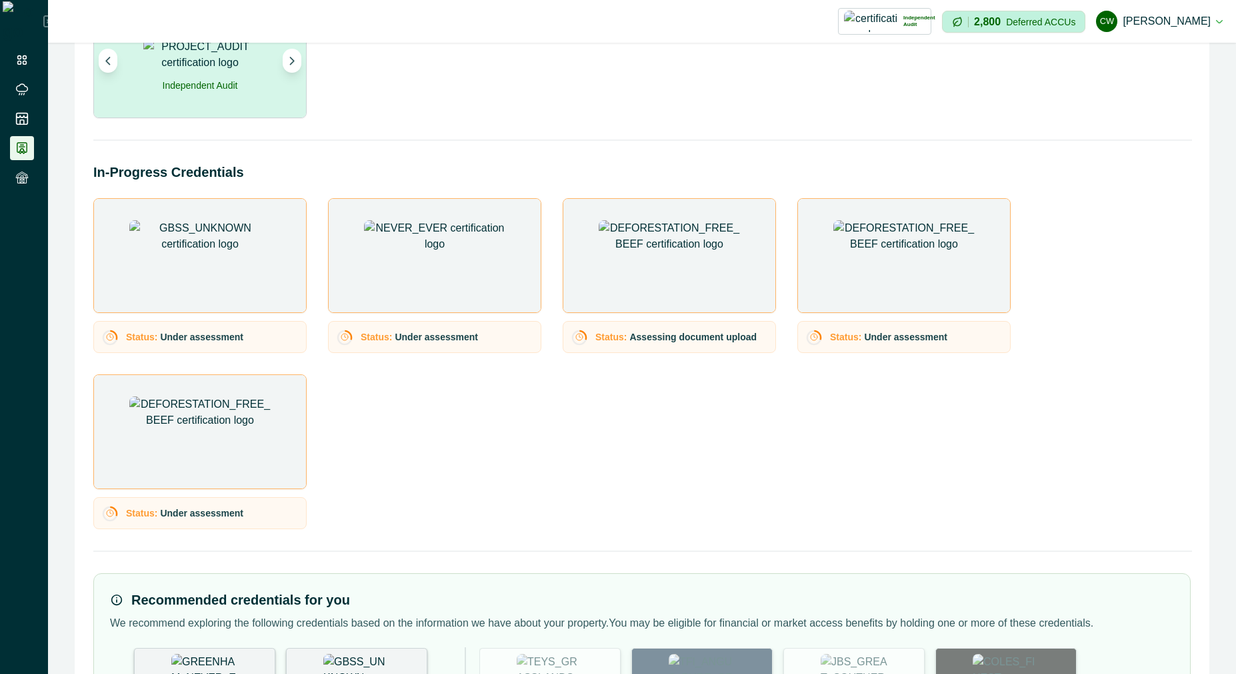
scroll to position [221, 0]
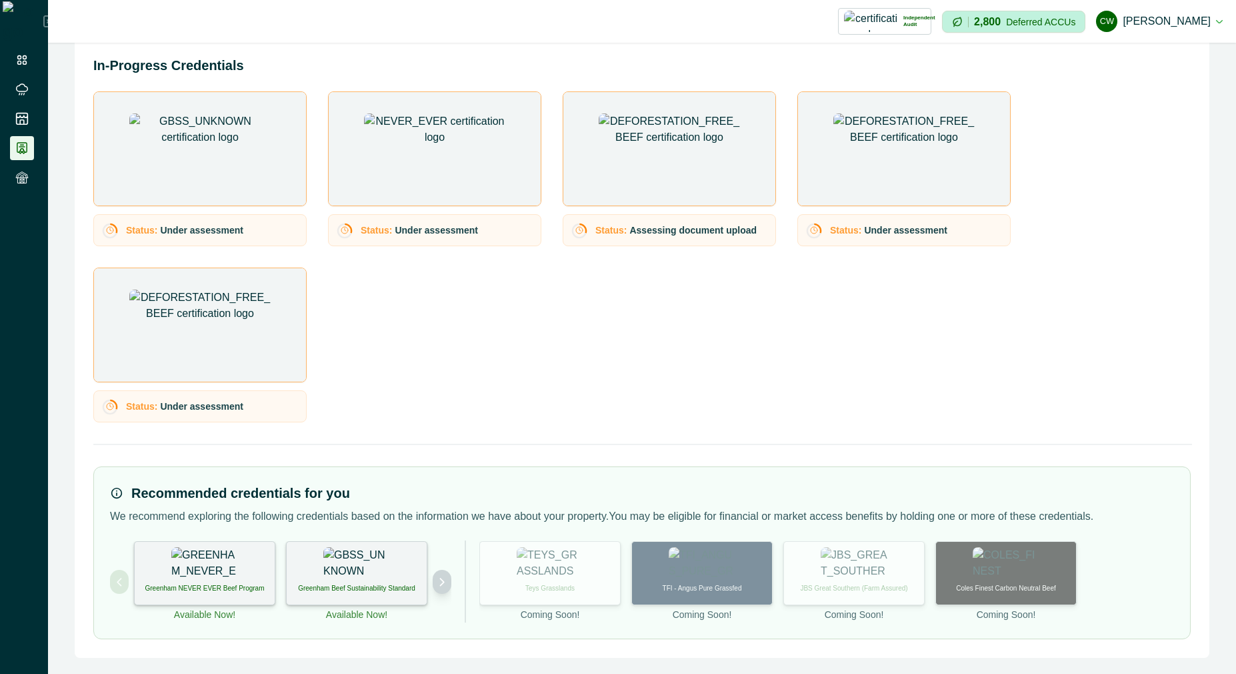
click at [443, 581] on icon "Next project" at bounding box center [442, 581] width 3 height 7
click at [407, 582] on div "International Sustainability and Carbon Certification" at bounding box center [356, 573] width 141 height 64
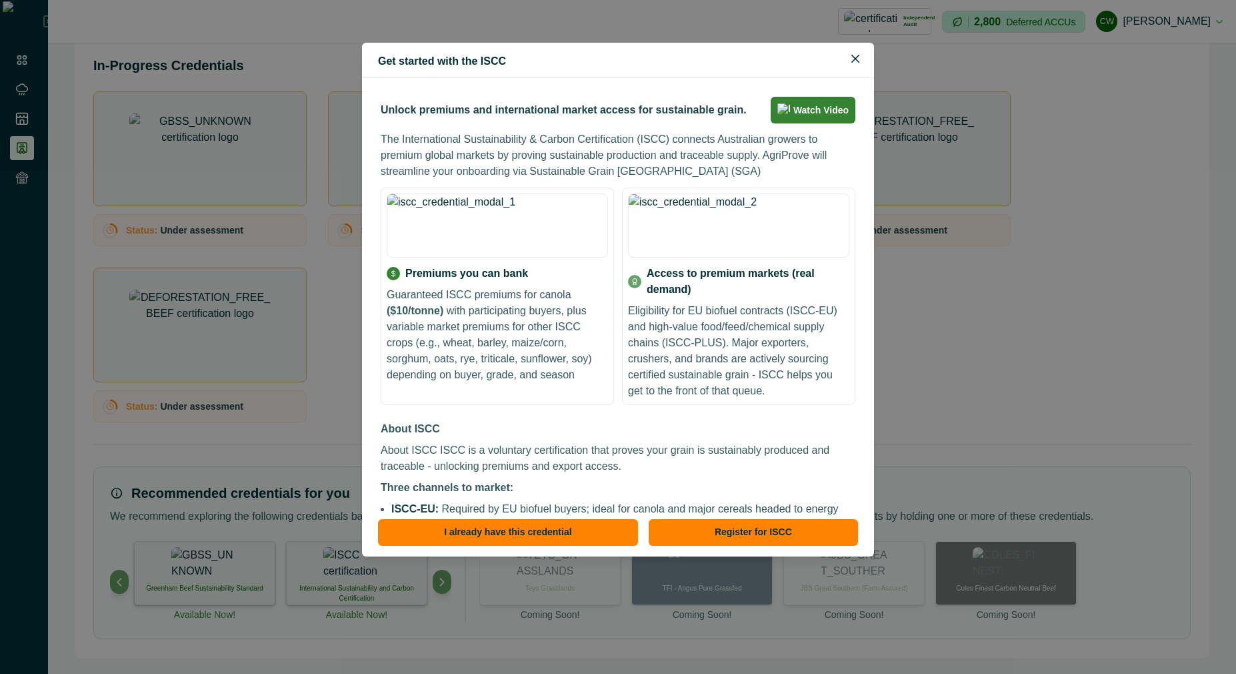
click at [642, 623] on div "Get started with the ISCC Unlock premiums and international market access for s…" at bounding box center [618, 337] width 1236 height 674
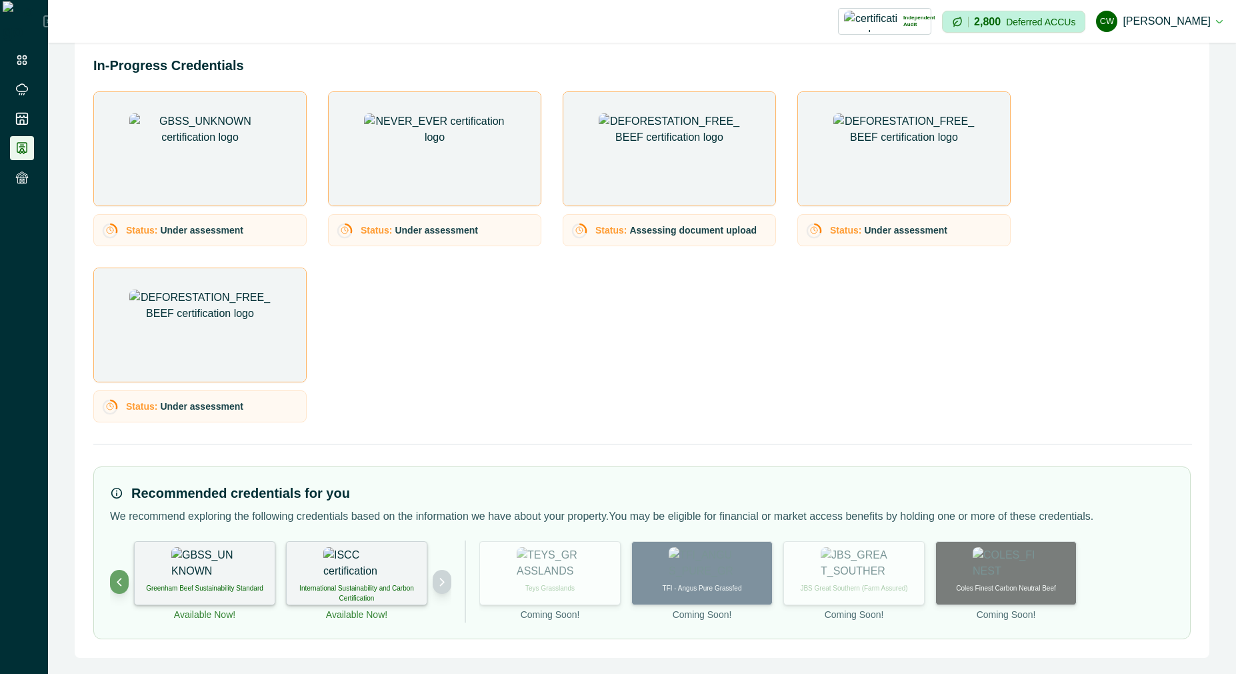
click at [443, 585] on icon "Next project" at bounding box center [441, 581] width 9 height 9
click at [381, 577] on div "Deforestation-free Beef" at bounding box center [356, 573] width 141 height 64
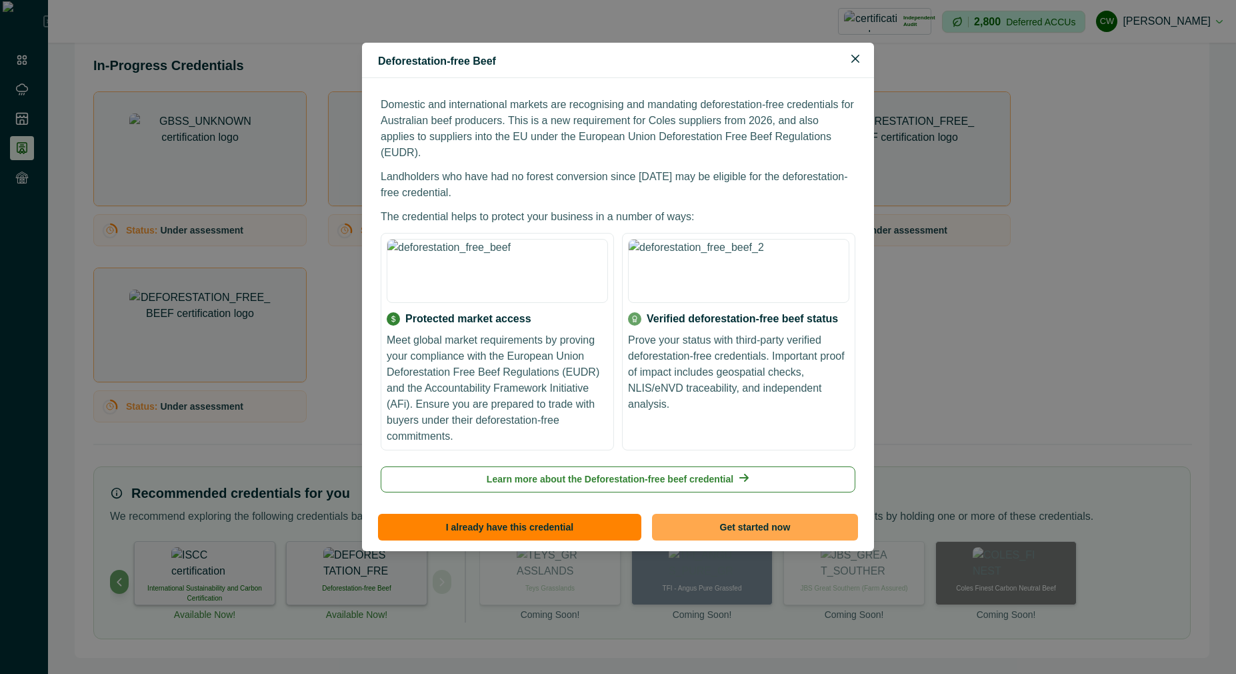
click at [700, 513] on button "Get started now" at bounding box center [755, 526] width 206 height 27
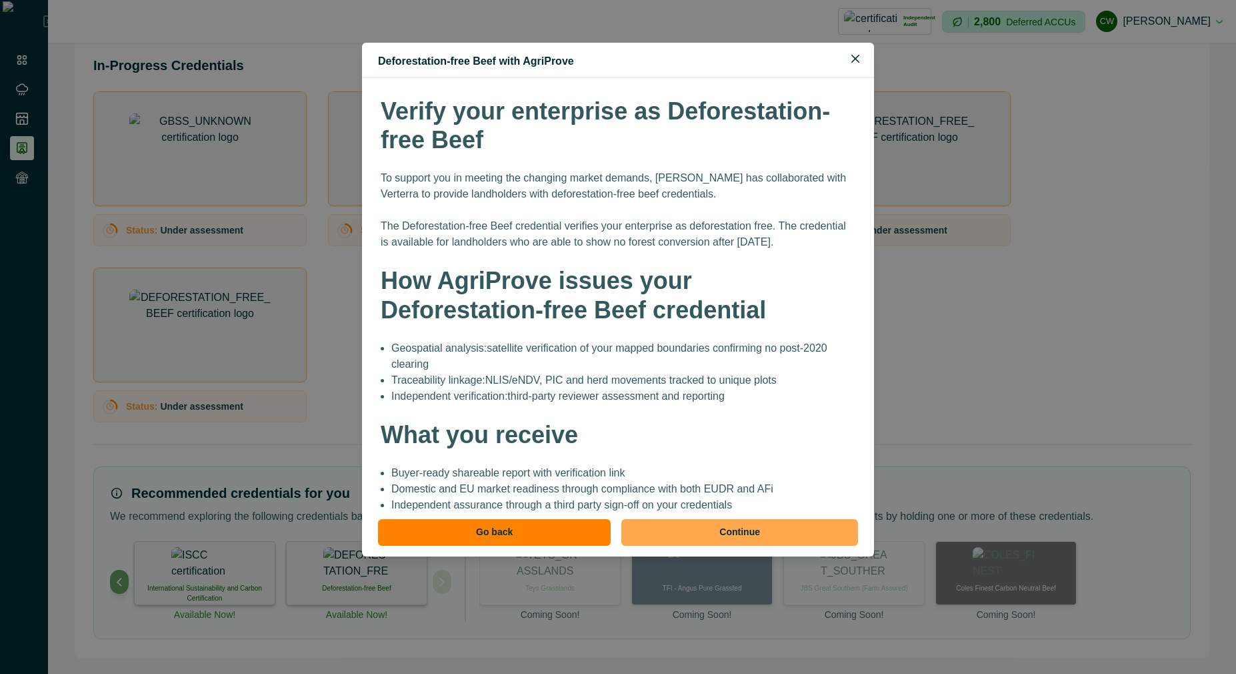
click at [716, 540] on button "Continue" at bounding box center [740, 532] width 237 height 27
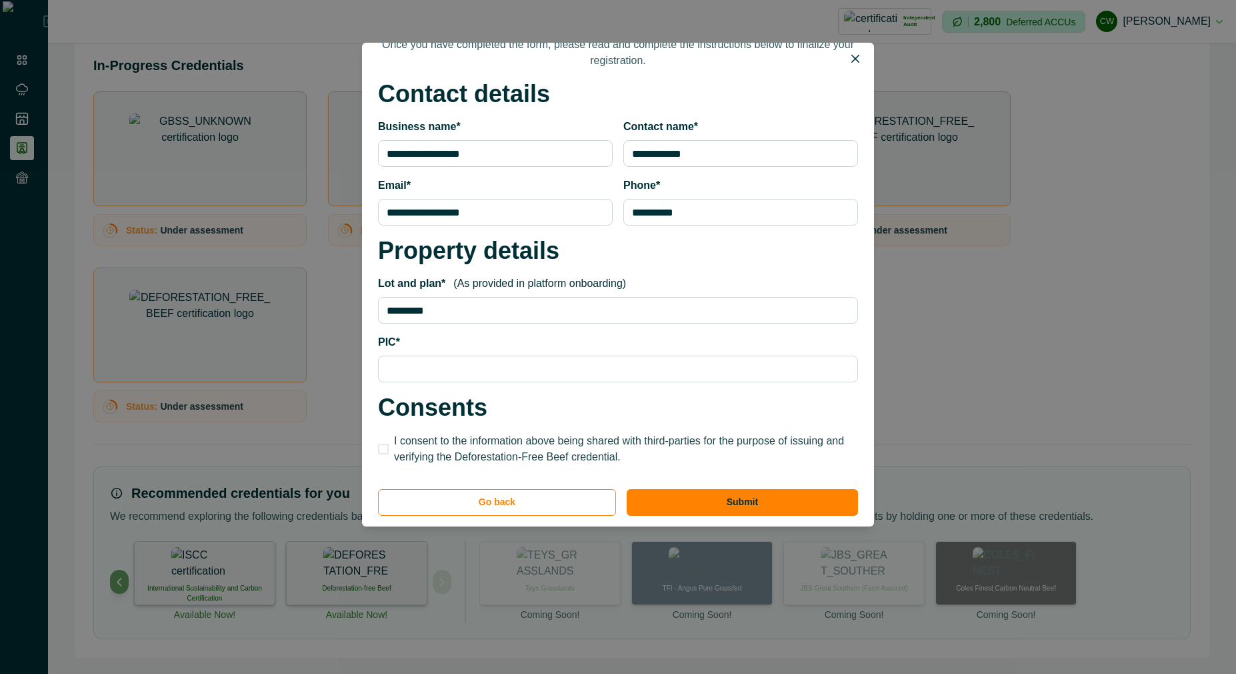
scroll to position [518, 0]
click at [490, 356] on input "PIC*" at bounding box center [618, 368] width 480 height 27
click at [433, 434] on span "I consent to the information above being shared with third-parties for the purp…" at bounding box center [626, 449] width 464 height 32
type input "**"
click at [738, 509] on button "Submit" at bounding box center [742, 502] width 231 height 27
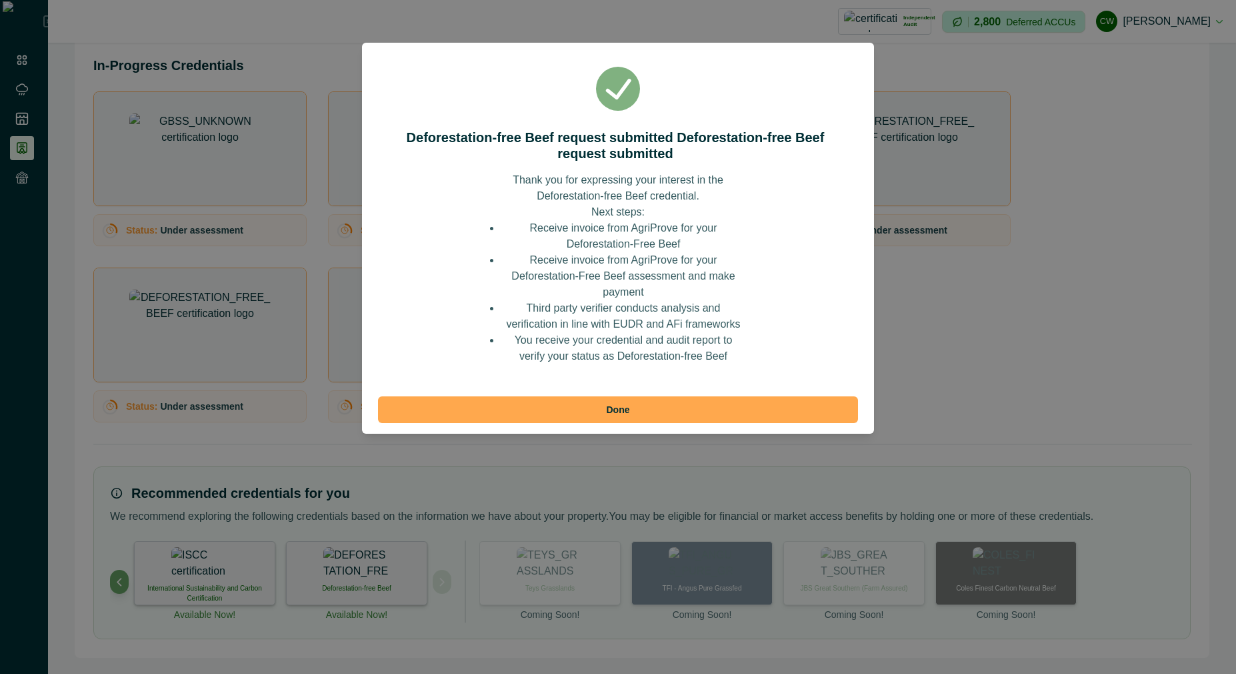
click at [639, 409] on button "Done" at bounding box center [618, 409] width 480 height 27
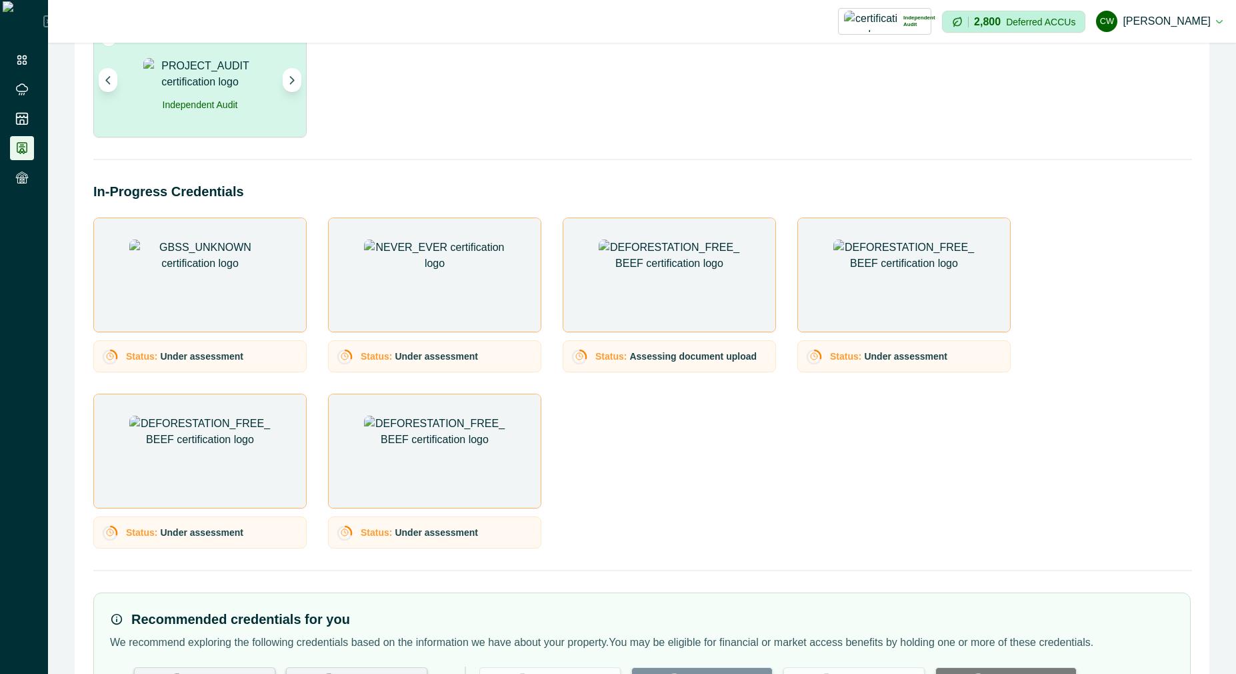
scroll to position [221, 0]
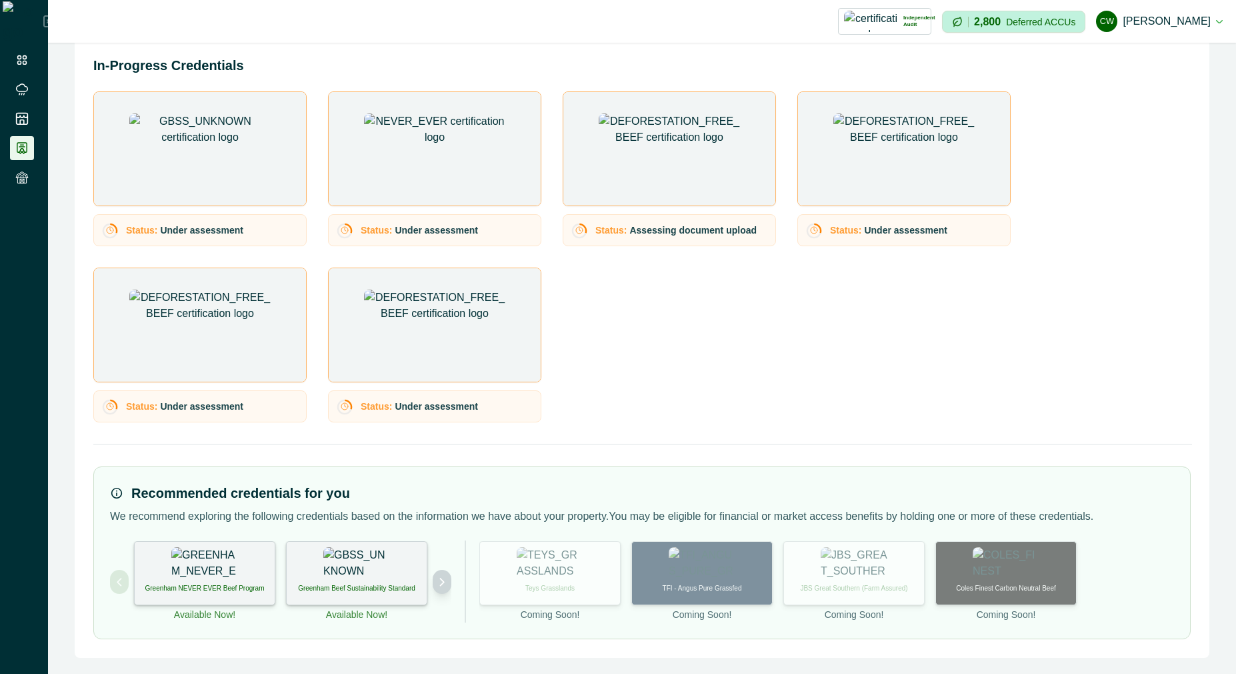
click at [451, 587] on button "Next project" at bounding box center [442, 582] width 19 height 24
click at [450, 586] on button "Next project" at bounding box center [442, 582] width 19 height 24
click at [391, 585] on p "Deforestation-free Beef" at bounding box center [356, 588] width 69 height 10
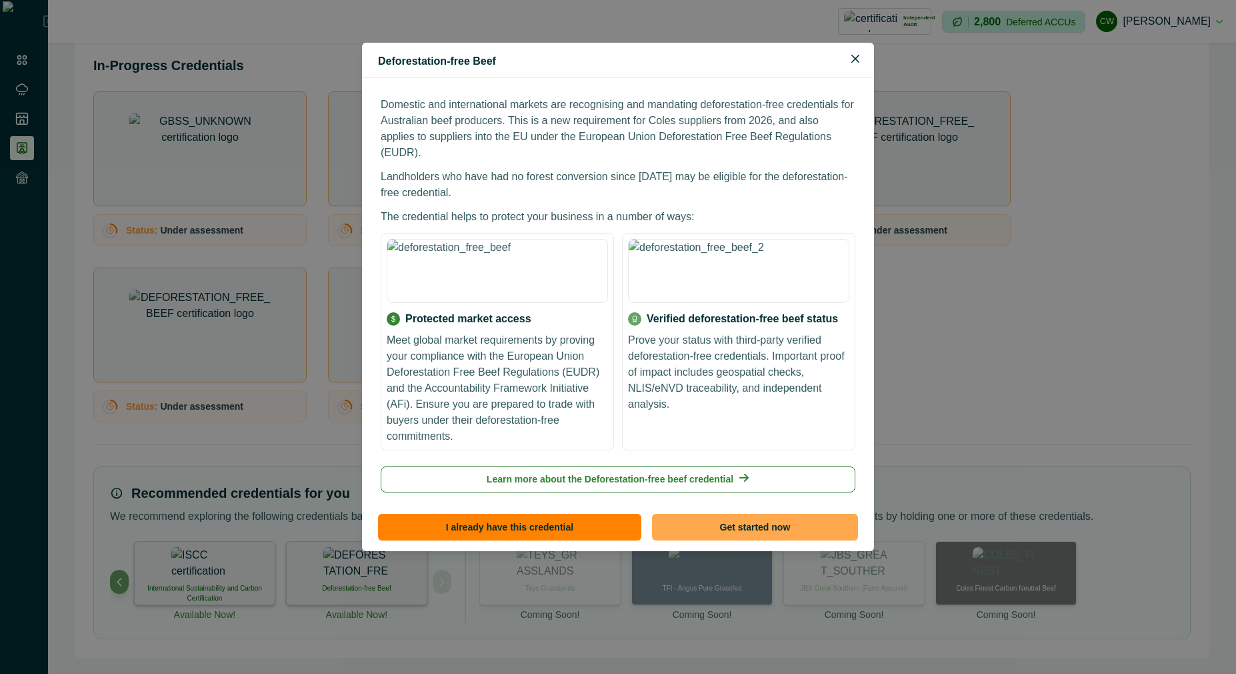
click at [739, 513] on button "Get started now" at bounding box center [755, 526] width 206 height 27
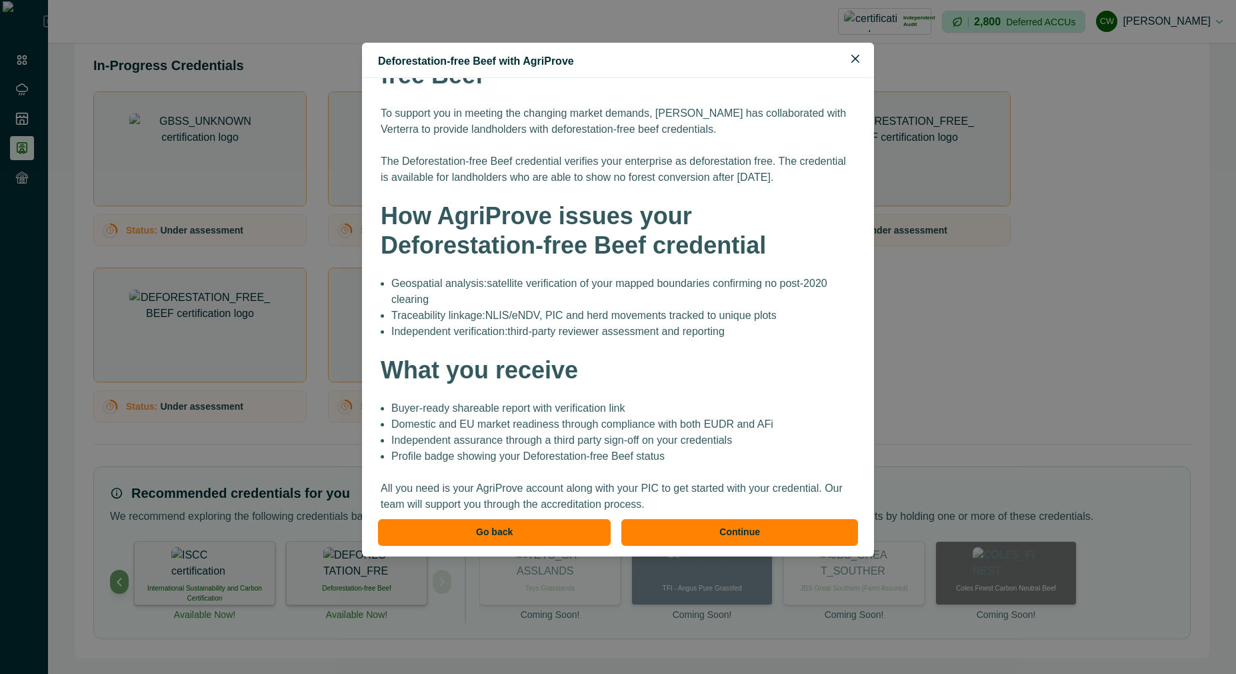
scroll to position [111, 0]
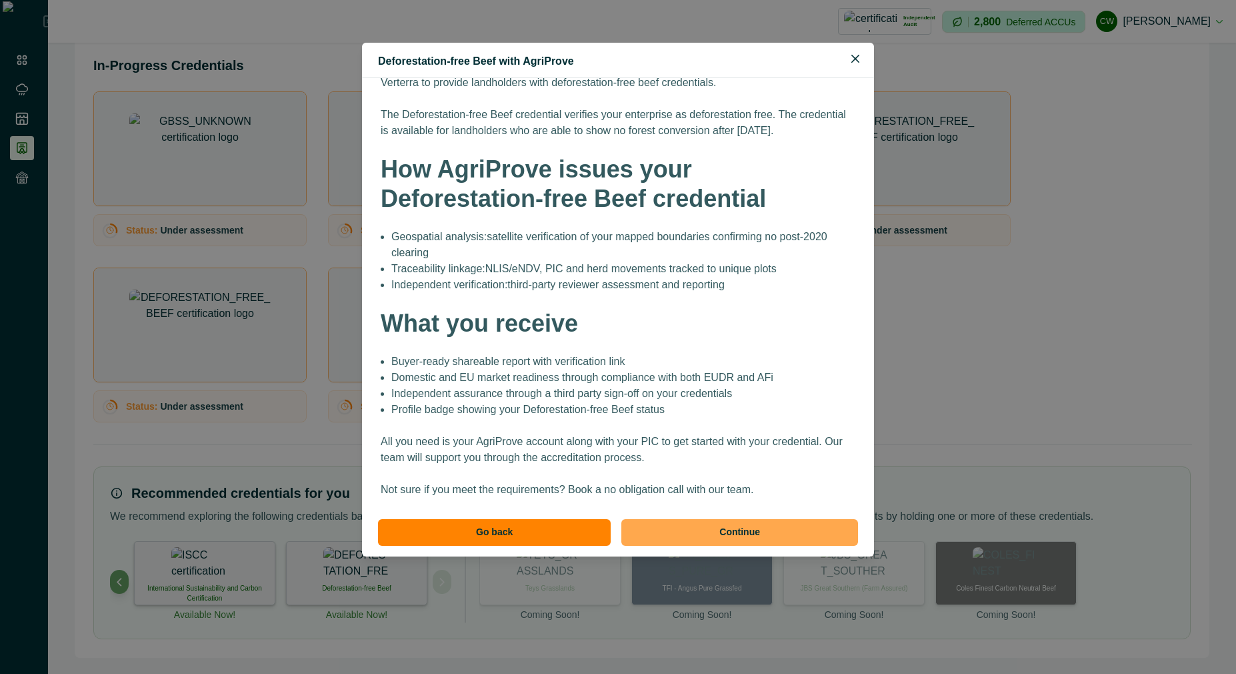
click at [750, 538] on button "Continue" at bounding box center [740, 532] width 237 height 27
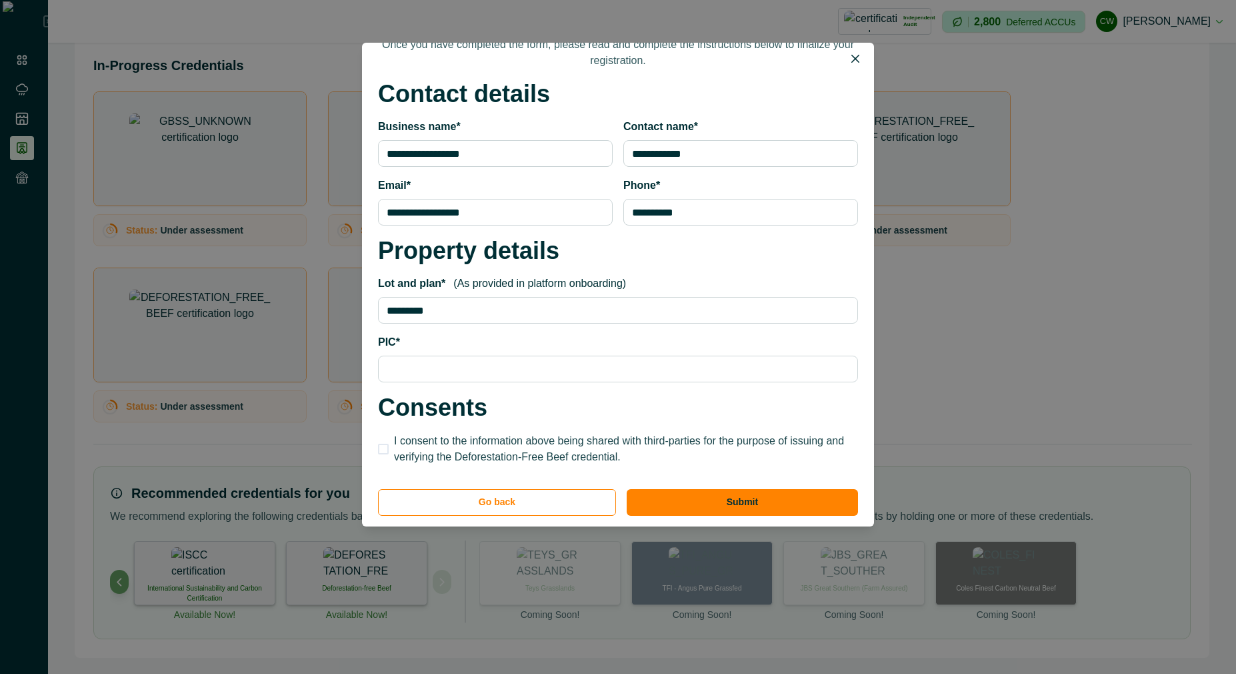
scroll to position [518, 0]
drag, startPoint x: 440, startPoint y: 355, endPoint x: 551, endPoint y: 416, distance: 126.2
click at [441, 355] on input "PIC*" at bounding box center [618, 368] width 480 height 27
type input "***"
click at [720, 489] on button "Submit" at bounding box center [742, 502] width 231 height 27
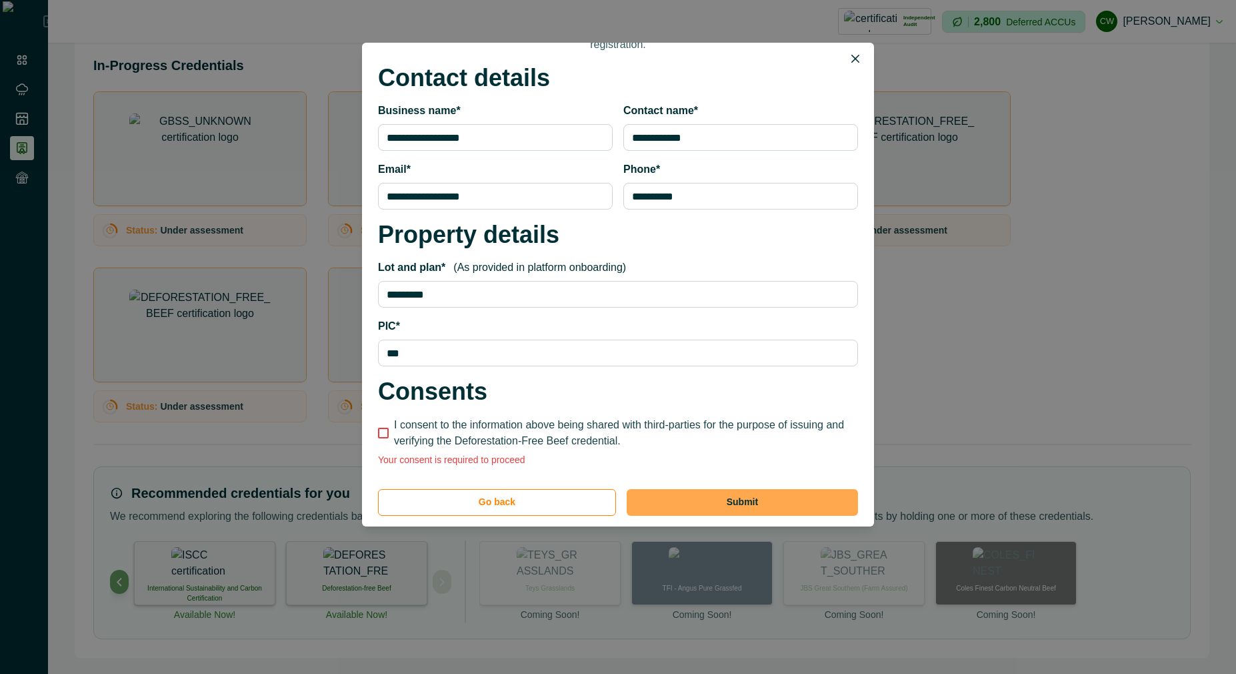
click at [722, 499] on button "Submit" at bounding box center [742, 502] width 231 height 27
click at [544, 445] on span "I consent to the information above being shared with third-parties for the purp…" at bounding box center [626, 433] width 464 height 32
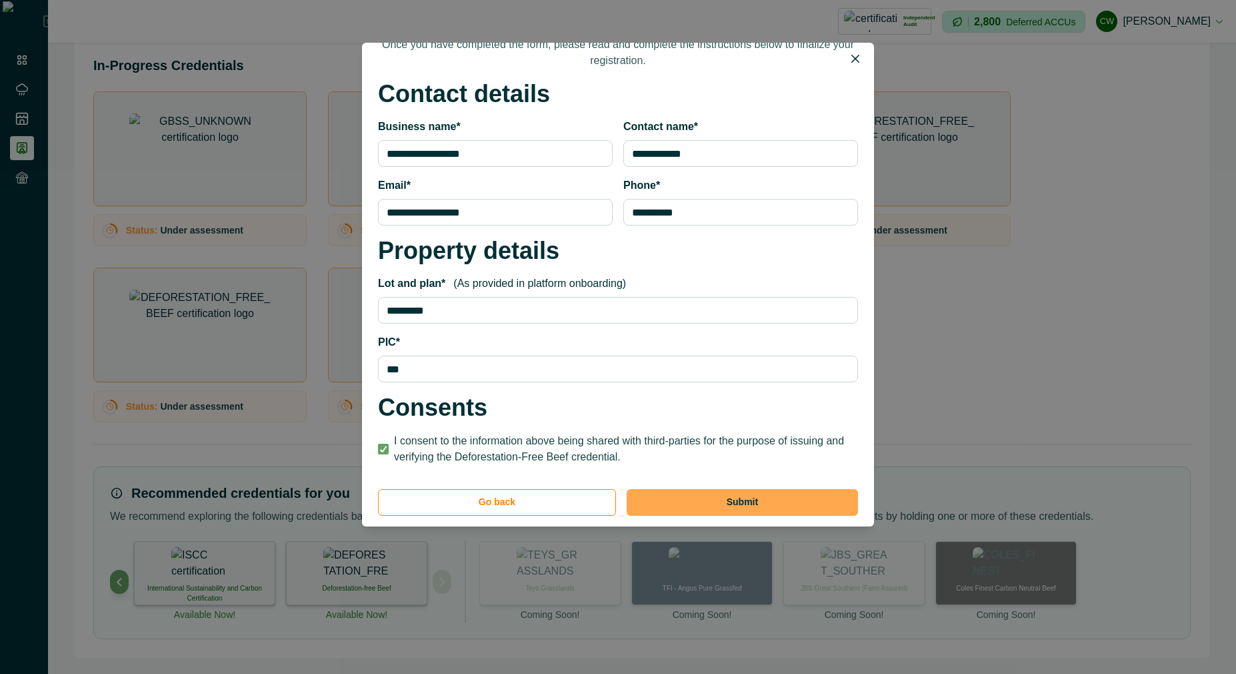
click at [692, 495] on button "Submit" at bounding box center [742, 502] width 231 height 27
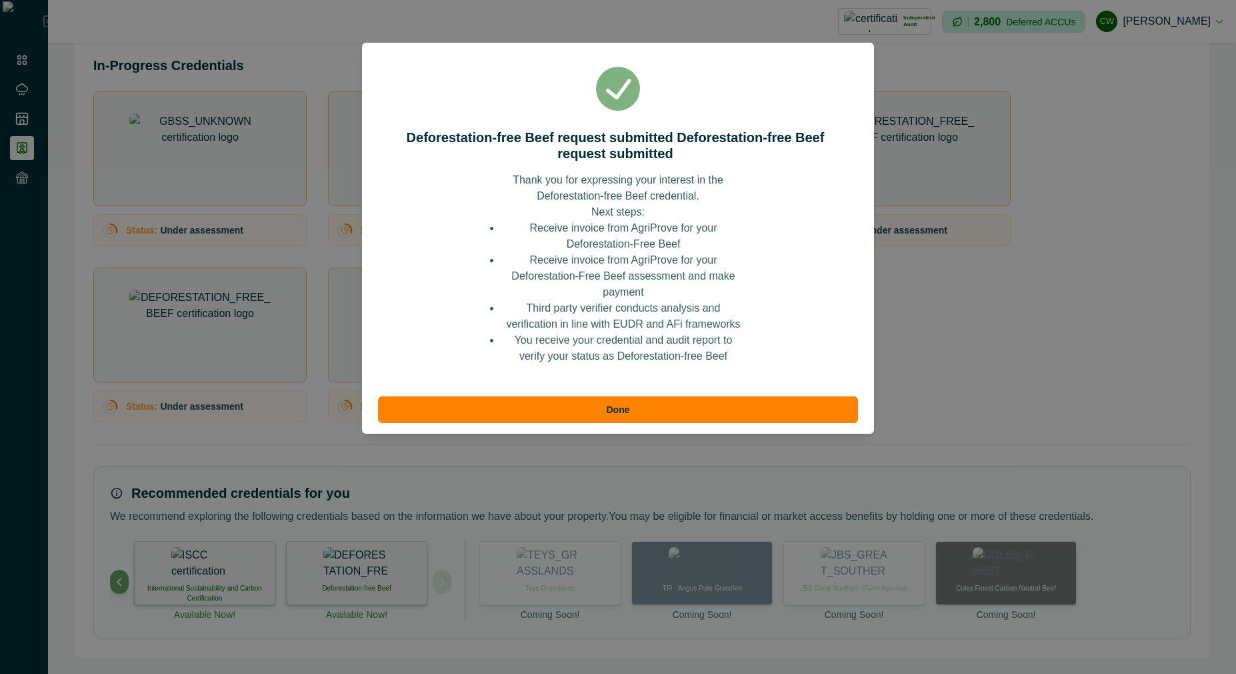
click at [667, 407] on button "Done" at bounding box center [618, 409] width 480 height 27
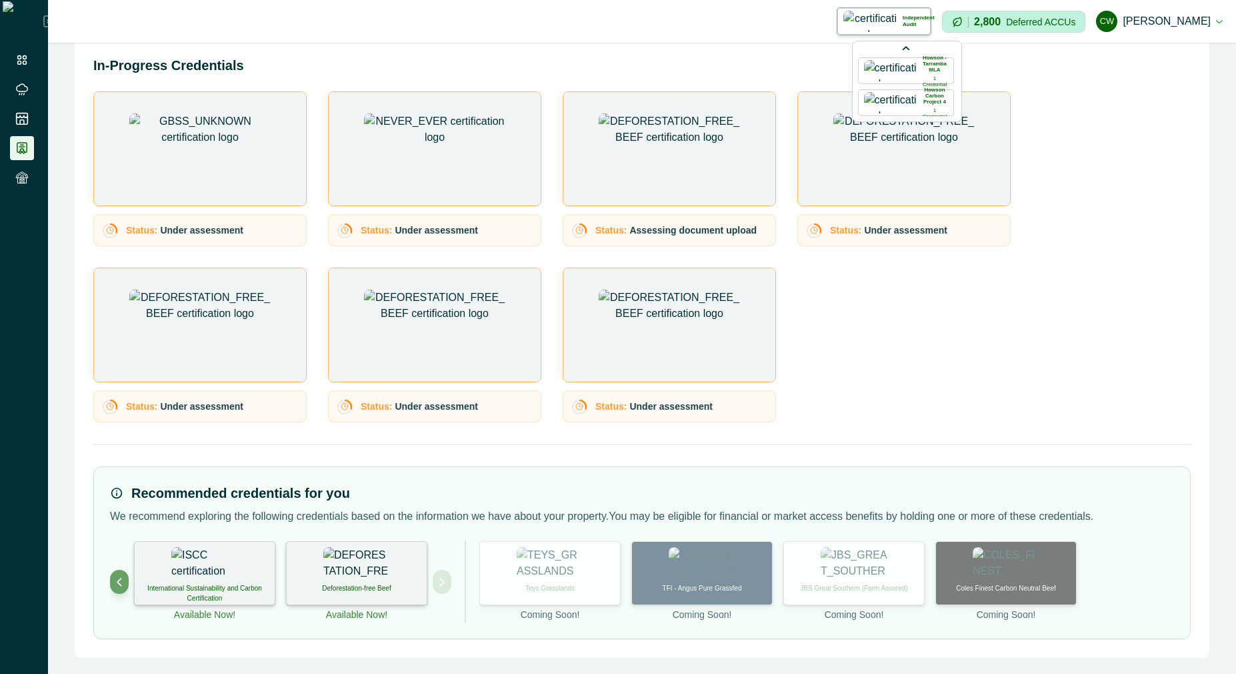
click at [1079, 205] on div "Status: Under assessment Status: Under assessment Status: Assessing document up…" at bounding box center [642, 256] width 1098 height 331
